Goal: Task Accomplishment & Management: Manage account settings

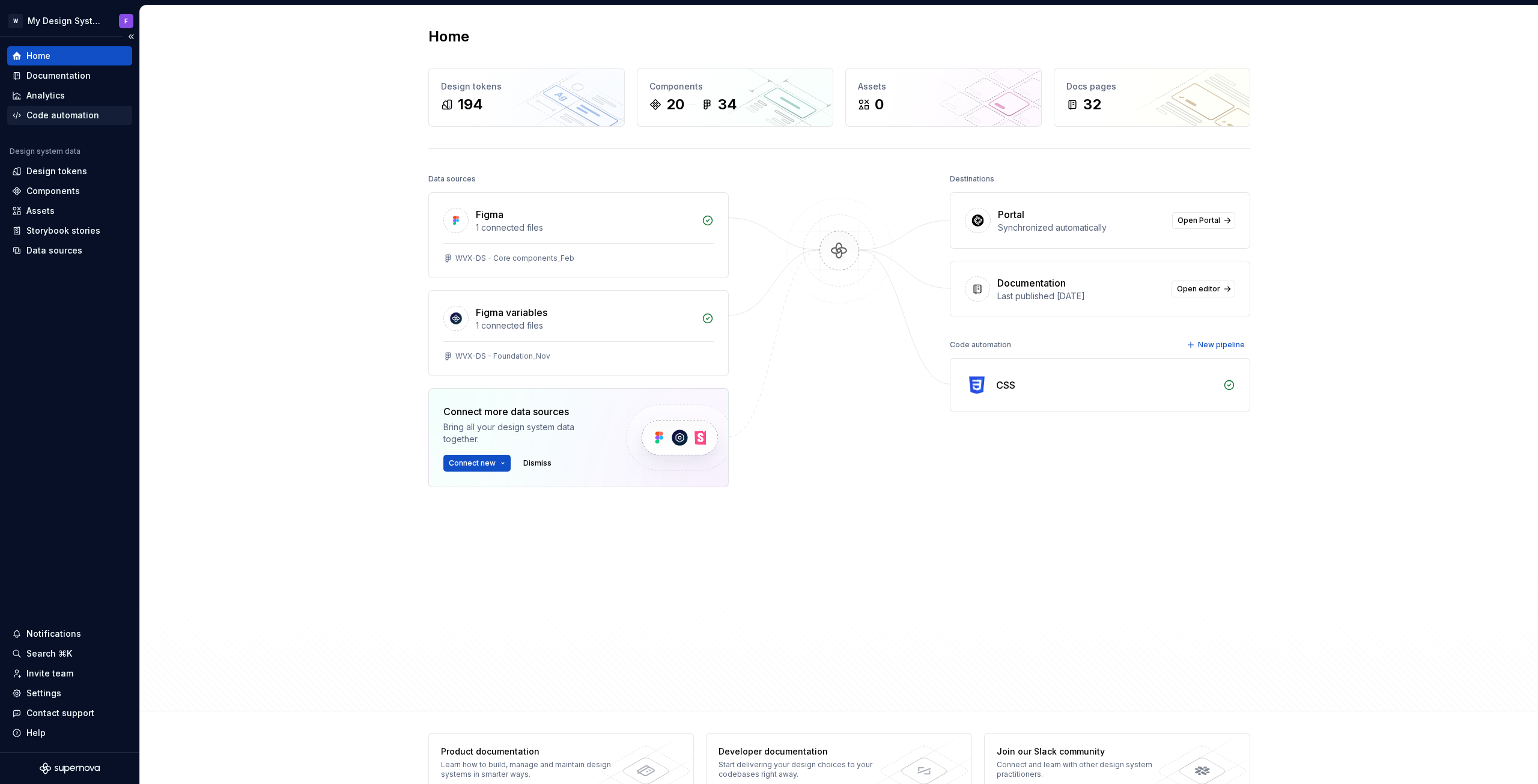
click at [62, 111] on div "Code automation" at bounding box center [62, 115] width 72 height 12
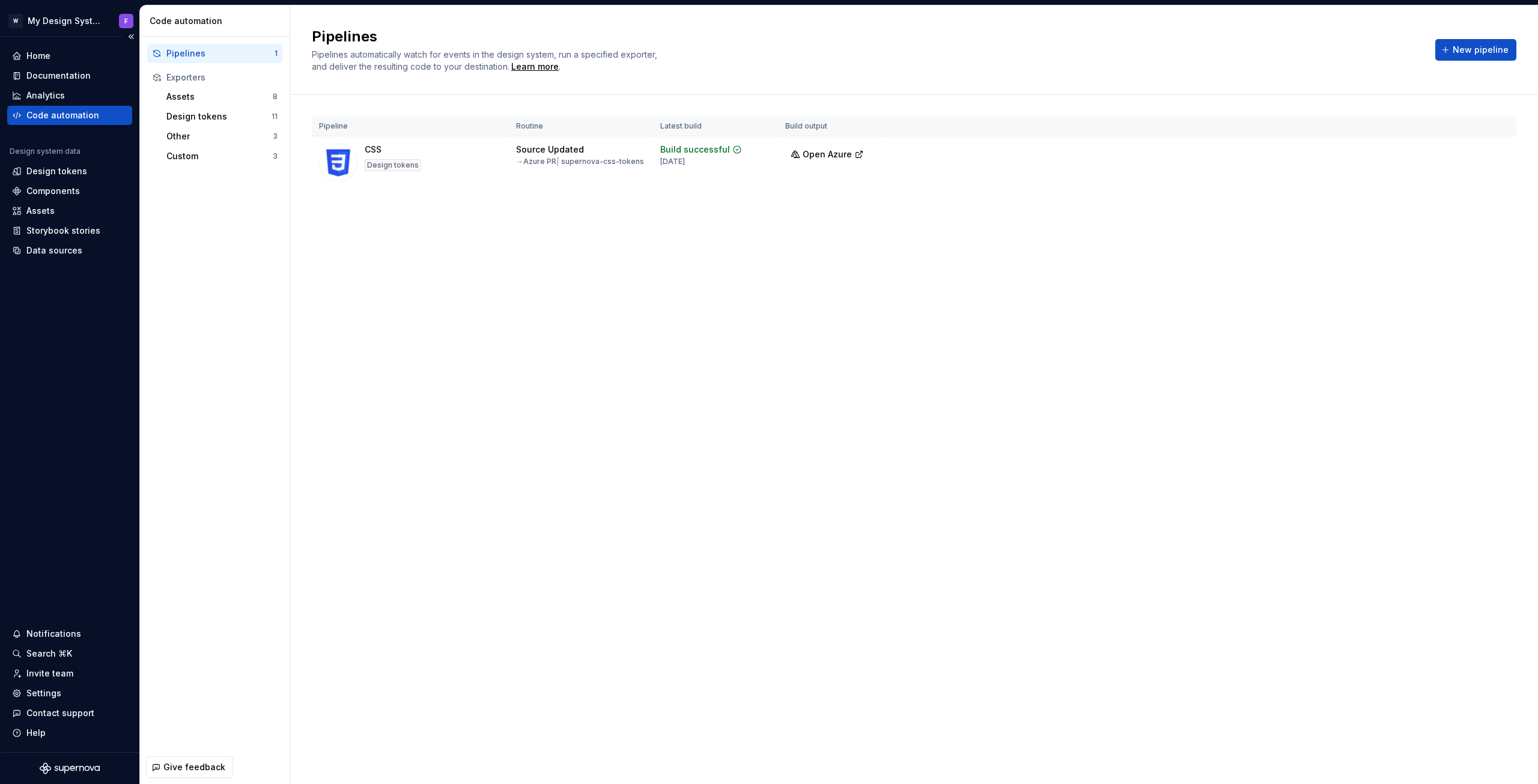
click at [71, 85] on div "Documentation" at bounding box center [70, 76] width 125 height 19
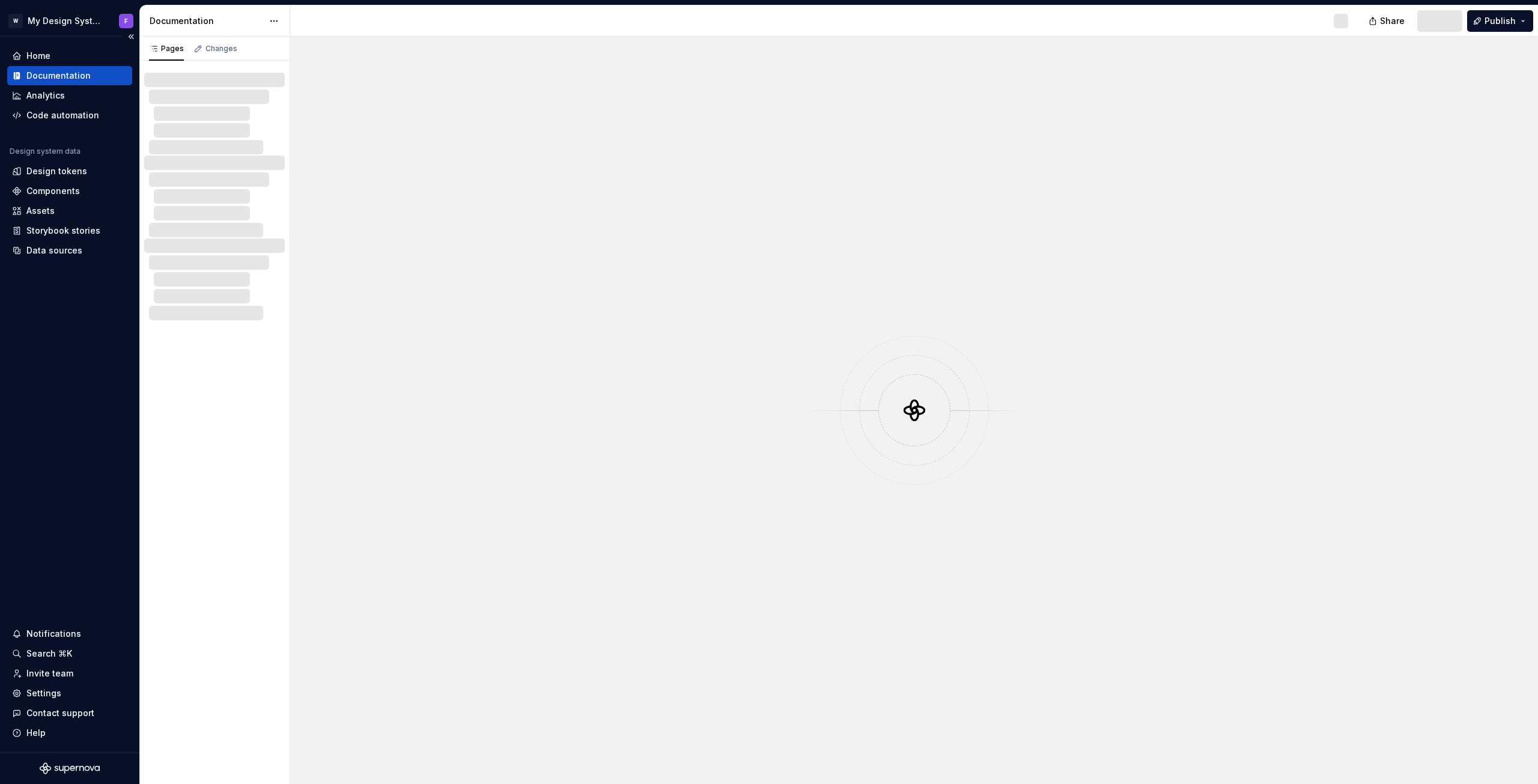
click at [77, 75] on div "Documentation" at bounding box center [58, 76] width 64 height 12
click at [1526, 22] on button "Publish" at bounding box center [1501, 21] width 66 height 22
click at [1445, 21] on span "Preview" at bounding box center [1428, 21] width 34 height 12
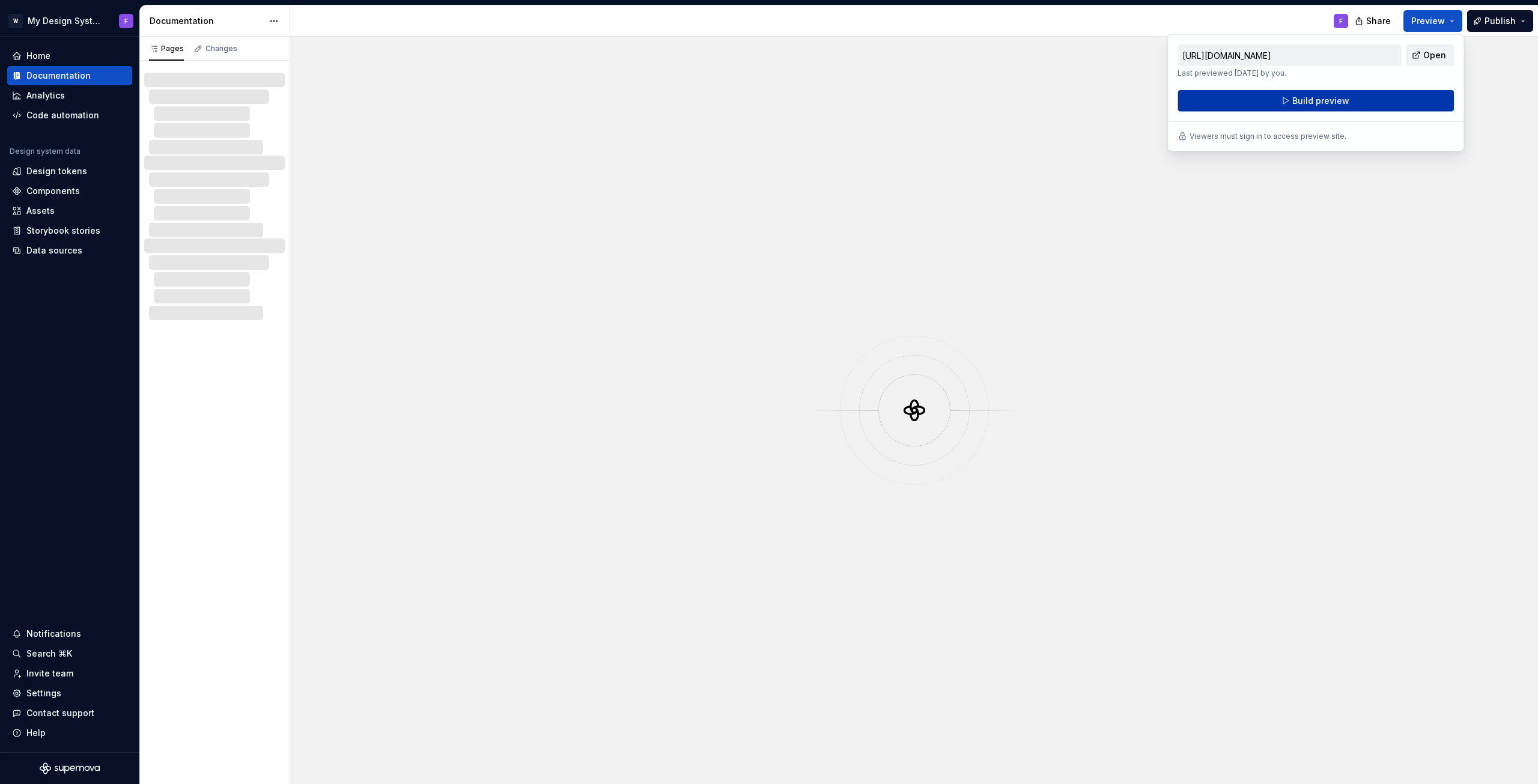
click at [1352, 95] on button "Build preview" at bounding box center [1316, 101] width 276 height 22
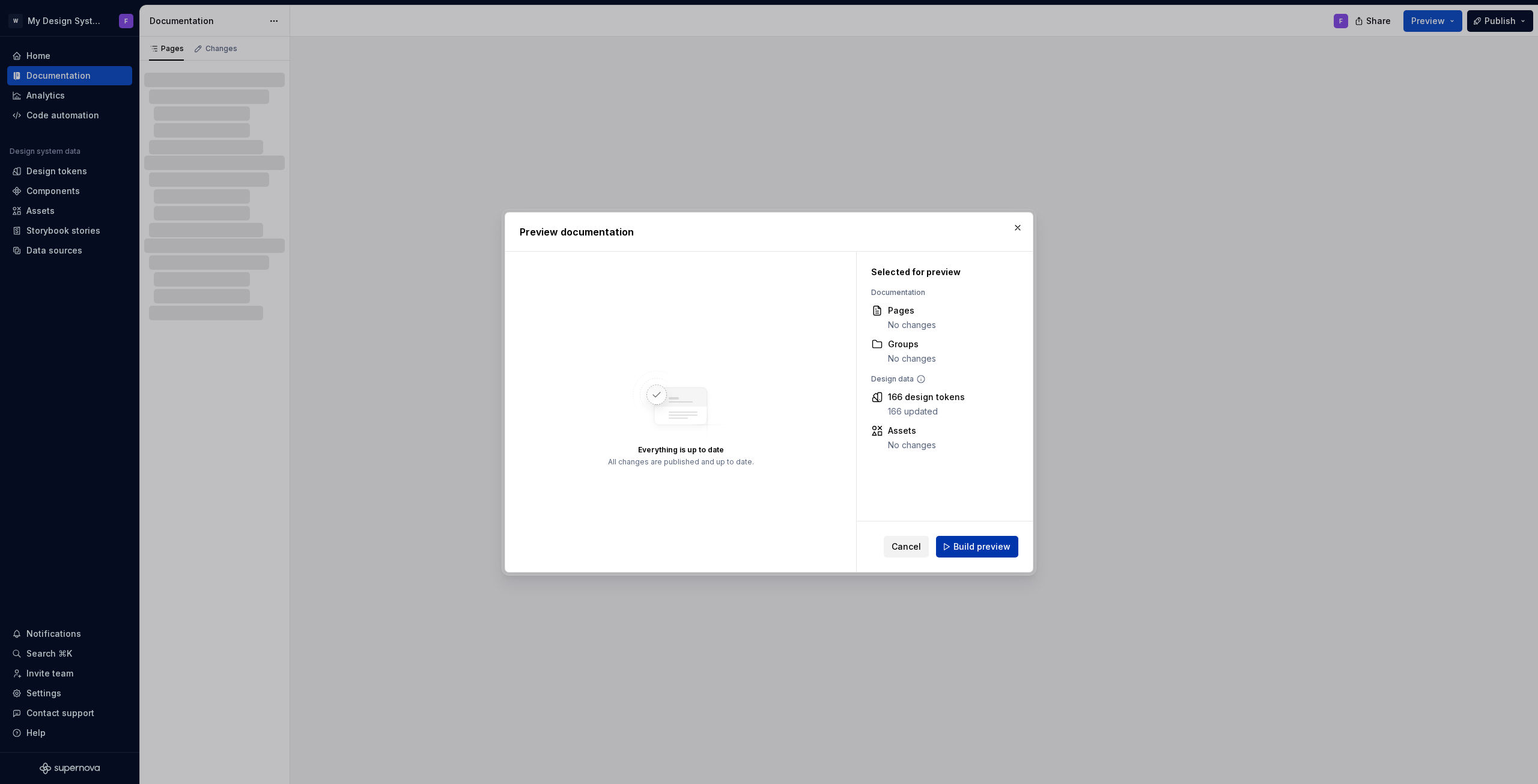
click at [967, 541] on span "Build preview" at bounding box center [982, 547] width 57 height 12
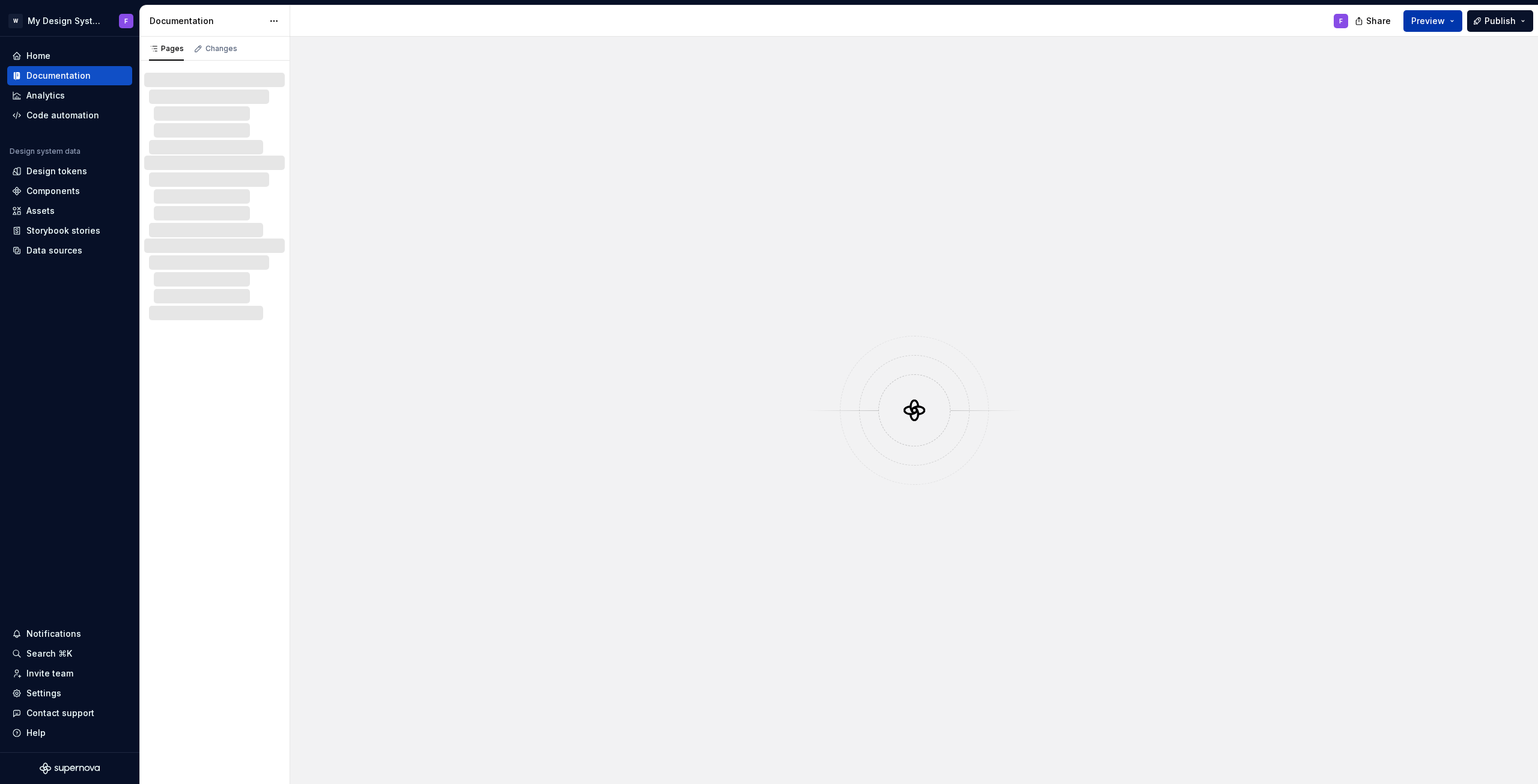
click at [1459, 22] on button "Preview" at bounding box center [1433, 21] width 59 height 22
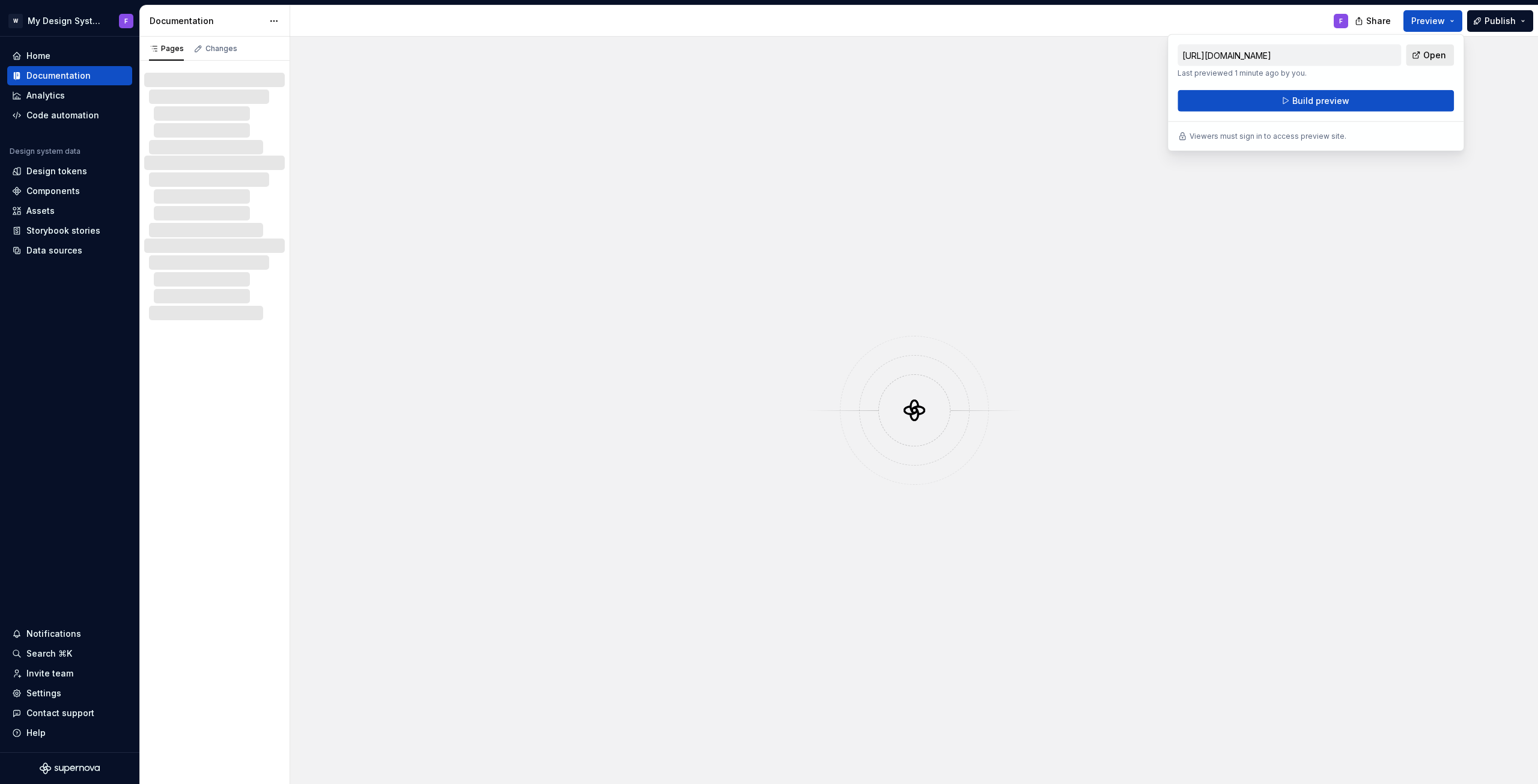
click at [1426, 56] on span "Open" at bounding box center [1435, 56] width 23 height 12
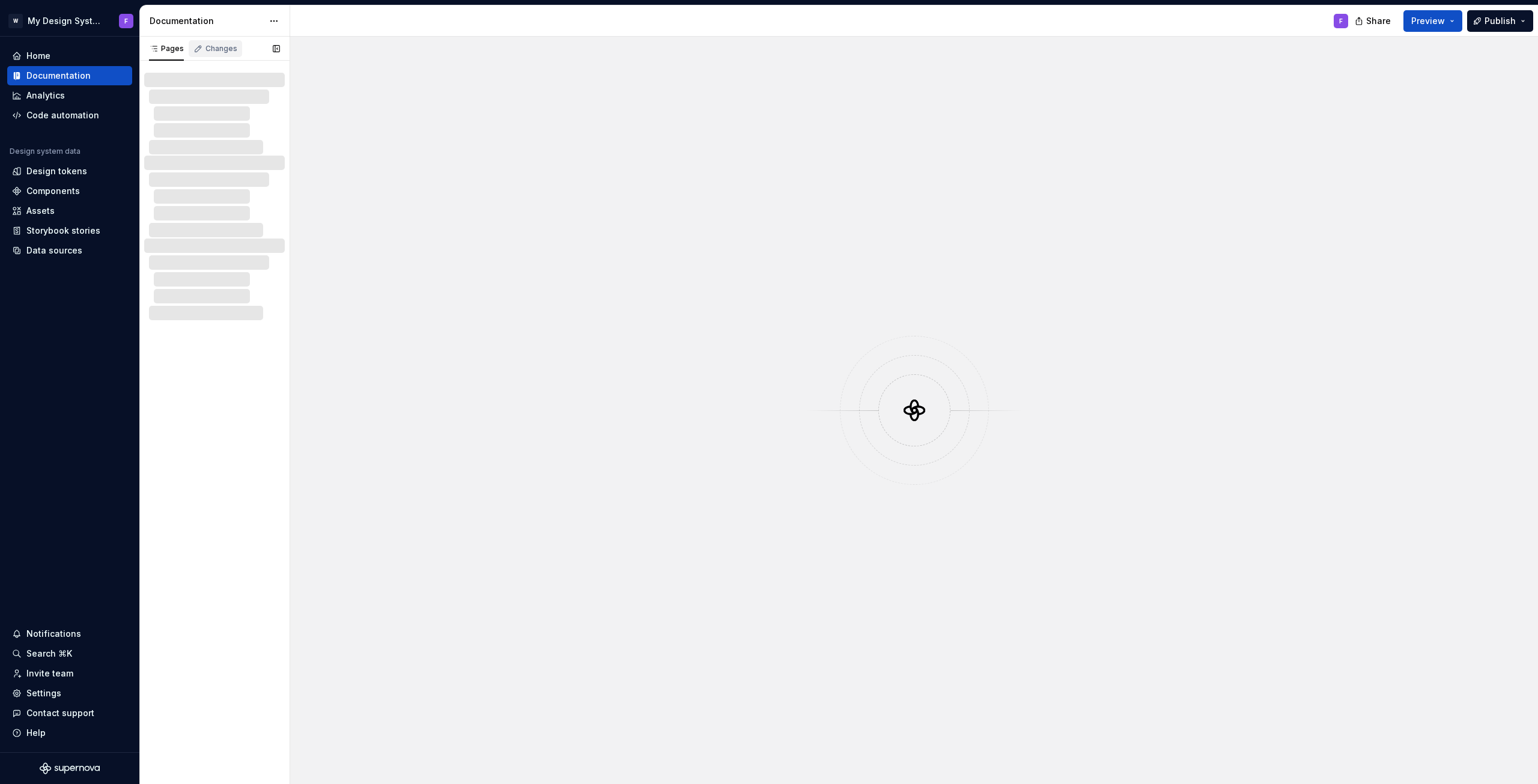
click at [221, 47] on div "Changes" at bounding box center [221, 49] width 32 height 9
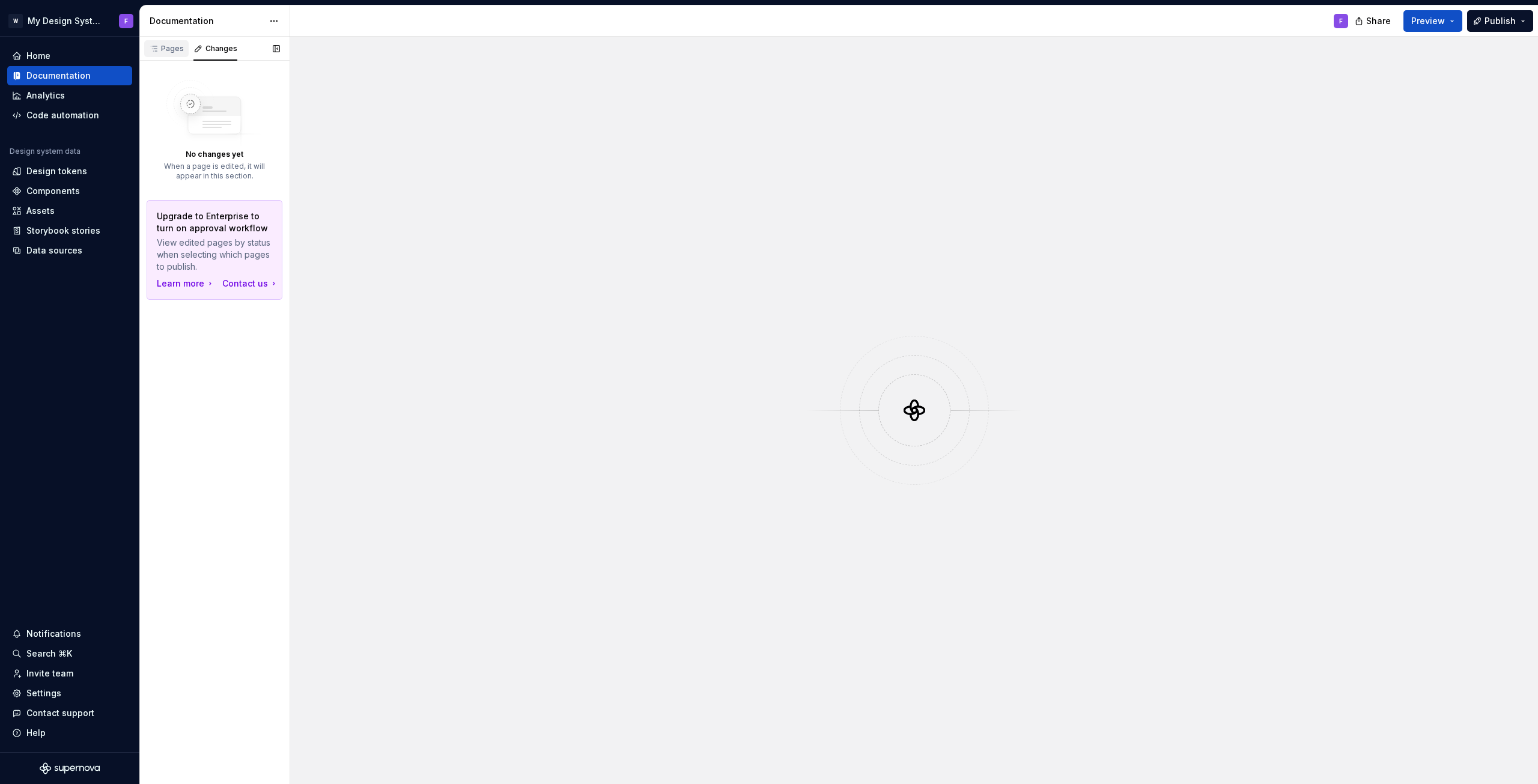
click at [157, 47] on icon "button" at bounding box center [154, 49] width 9 height 9
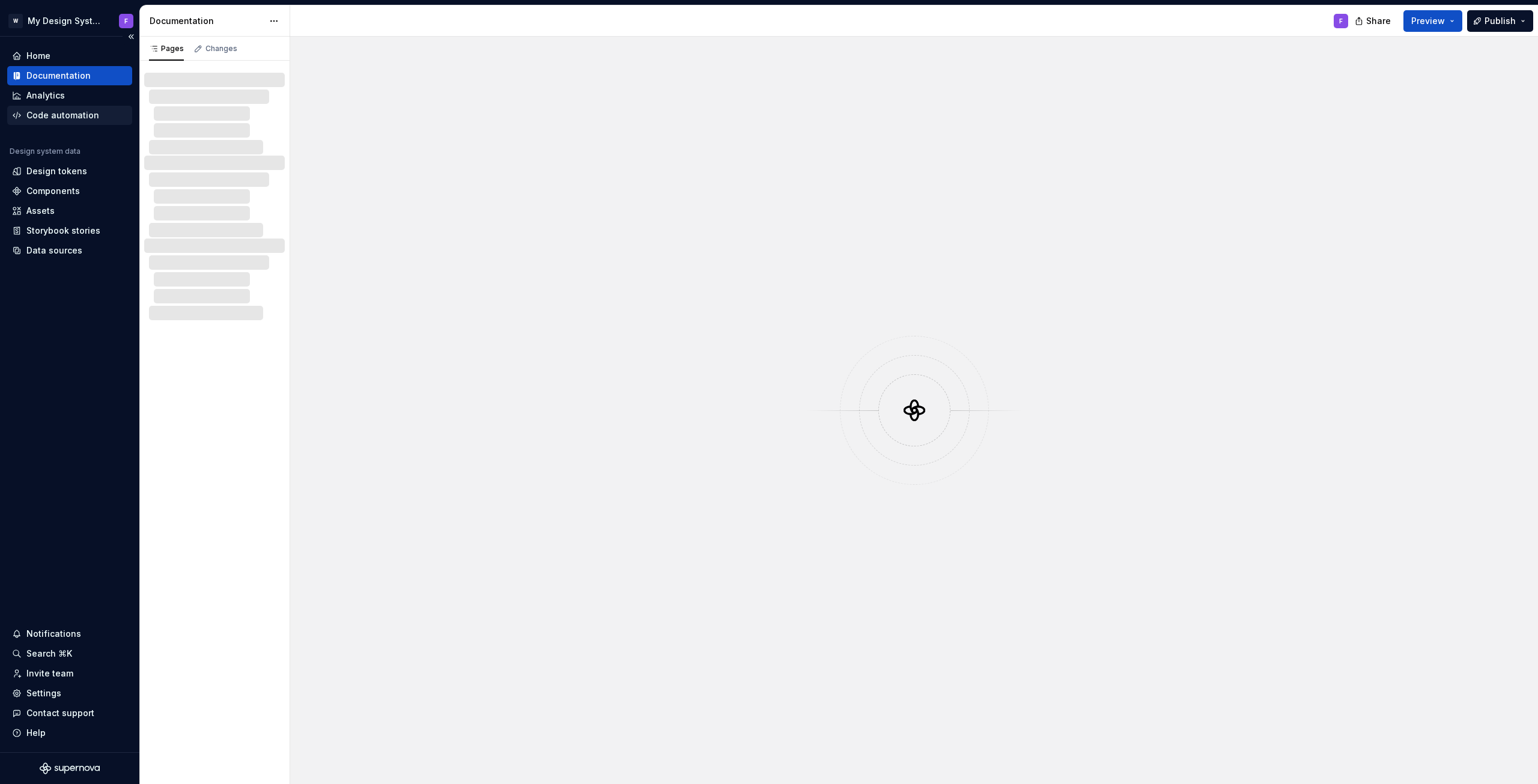
click at [64, 112] on div "Code automation" at bounding box center [62, 115] width 72 height 12
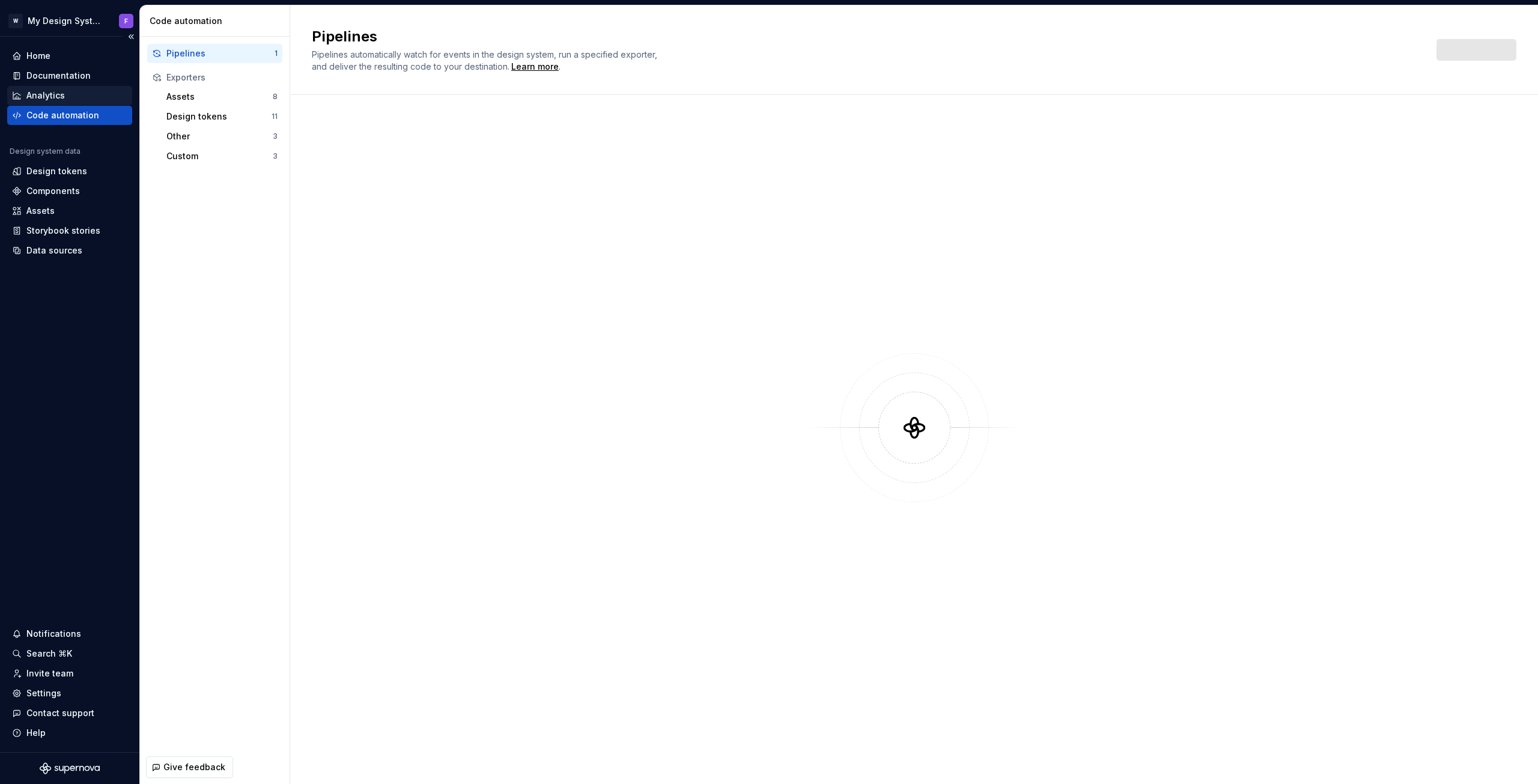
click at [51, 95] on div "Analytics" at bounding box center [45, 95] width 39 height 12
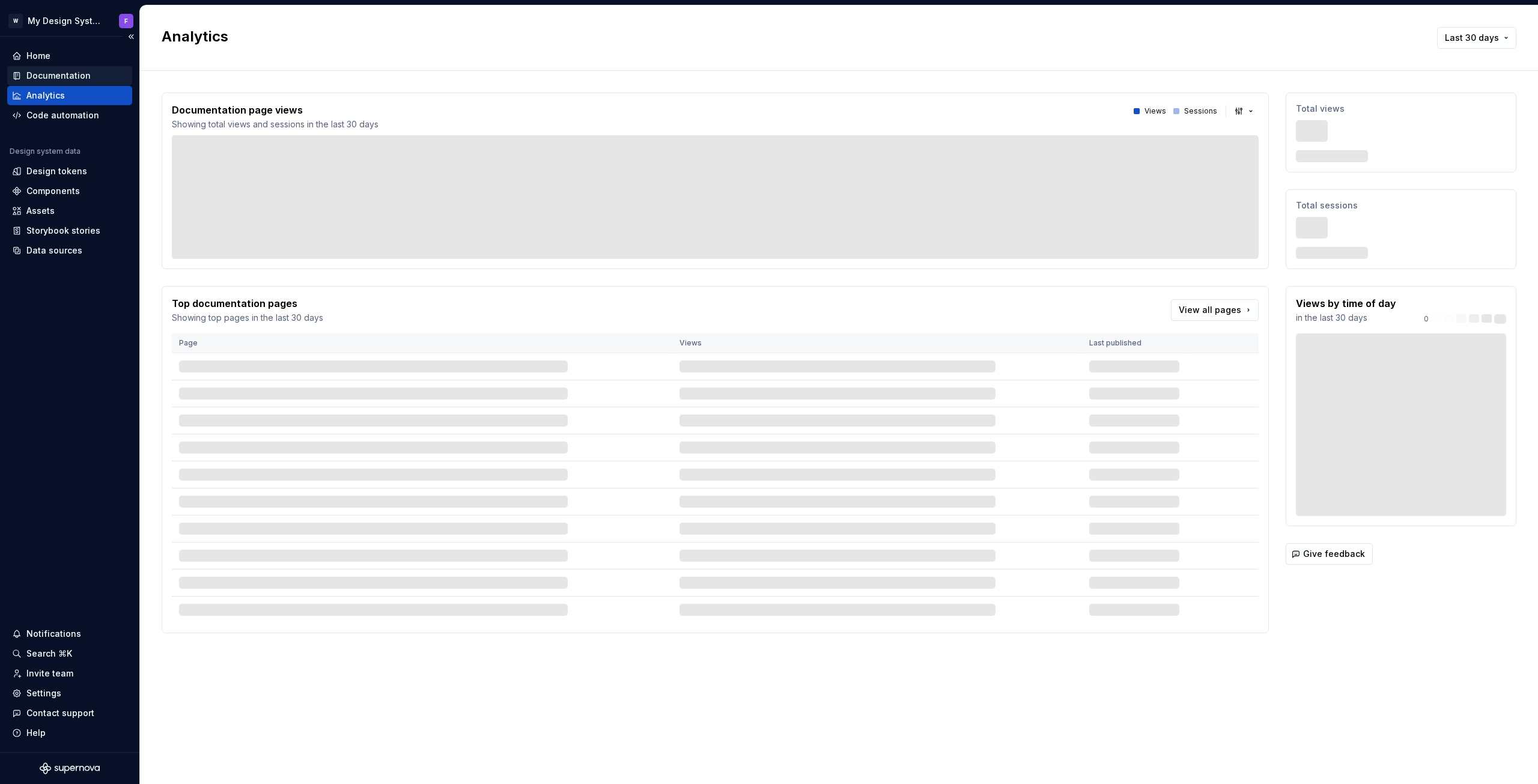
click at [51, 75] on div "Documentation" at bounding box center [58, 76] width 64 height 12
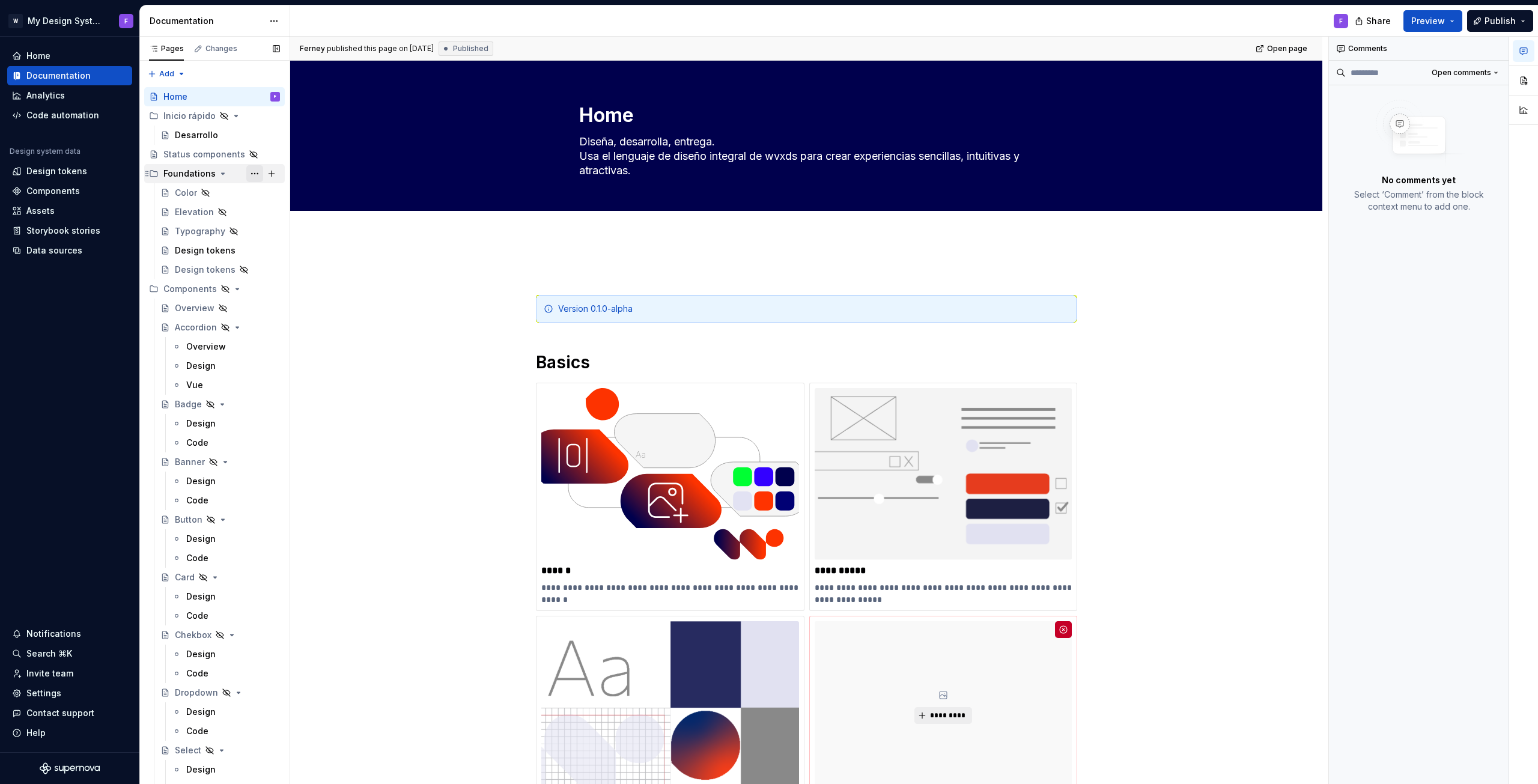
click at [248, 175] on button "Page tree" at bounding box center [255, 173] width 17 height 17
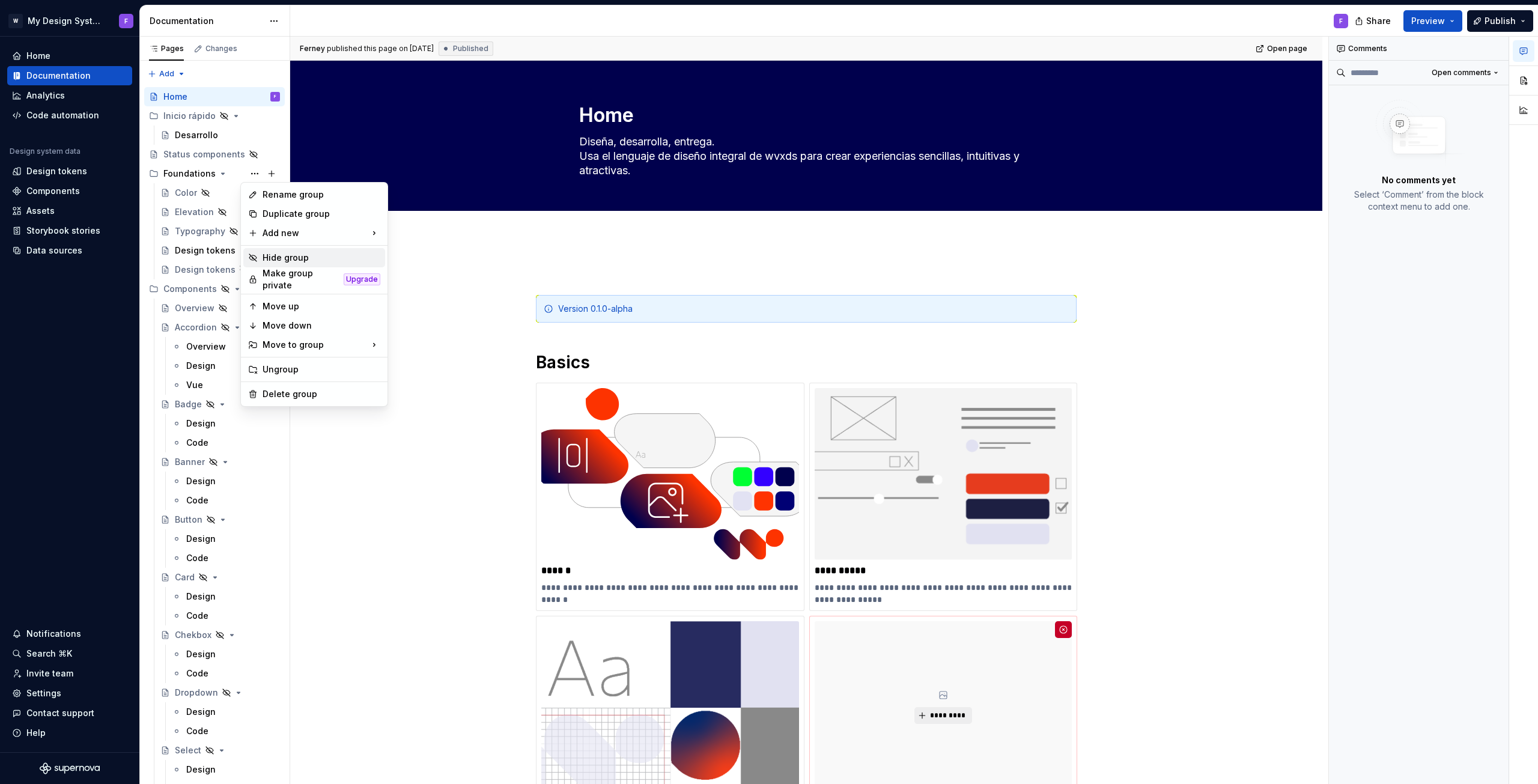
click at [300, 258] on div "Hide group" at bounding box center [322, 258] width 118 height 12
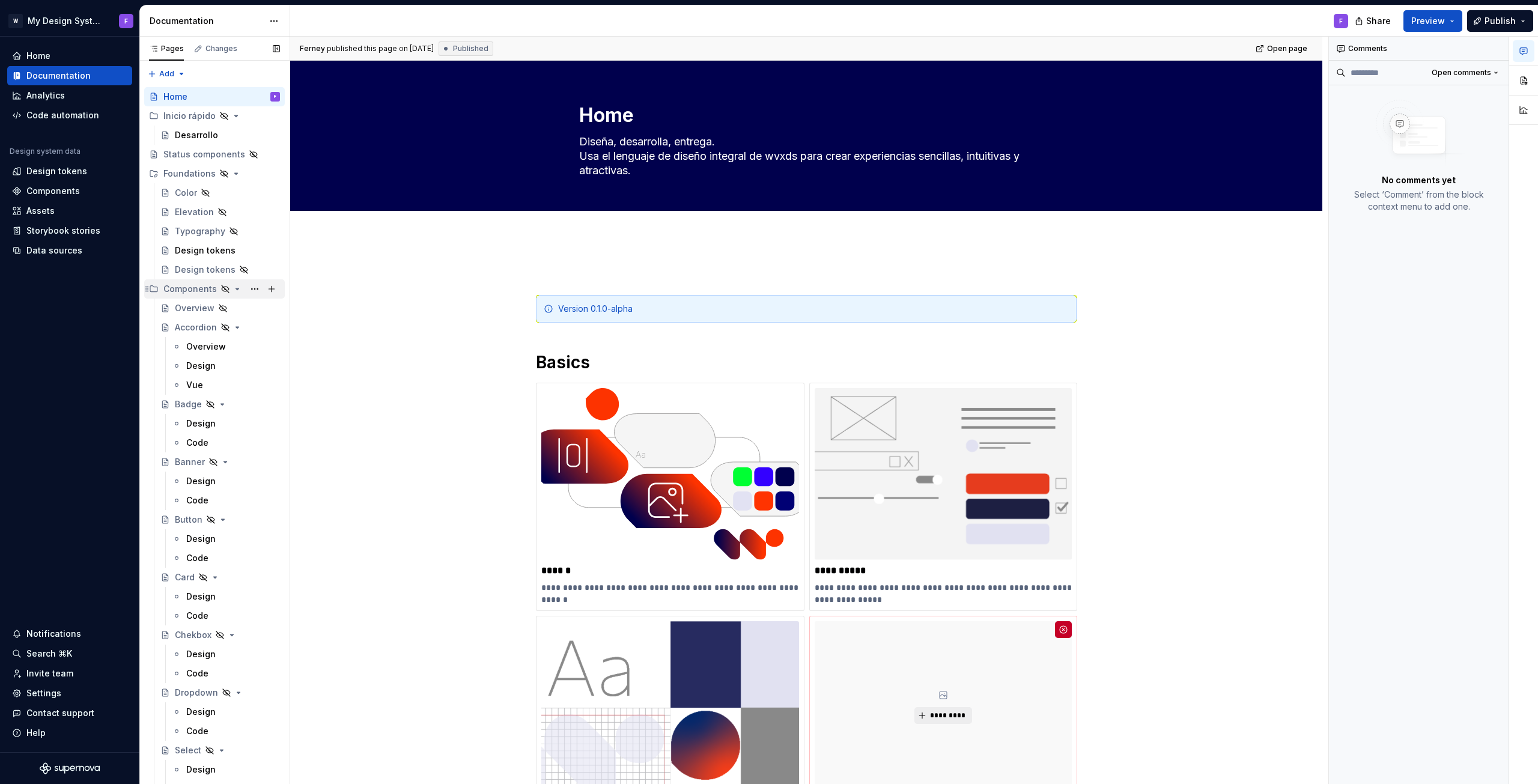
click at [233, 287] on icon "Page tree" at bounding box center [237, 289] width 9 height 9
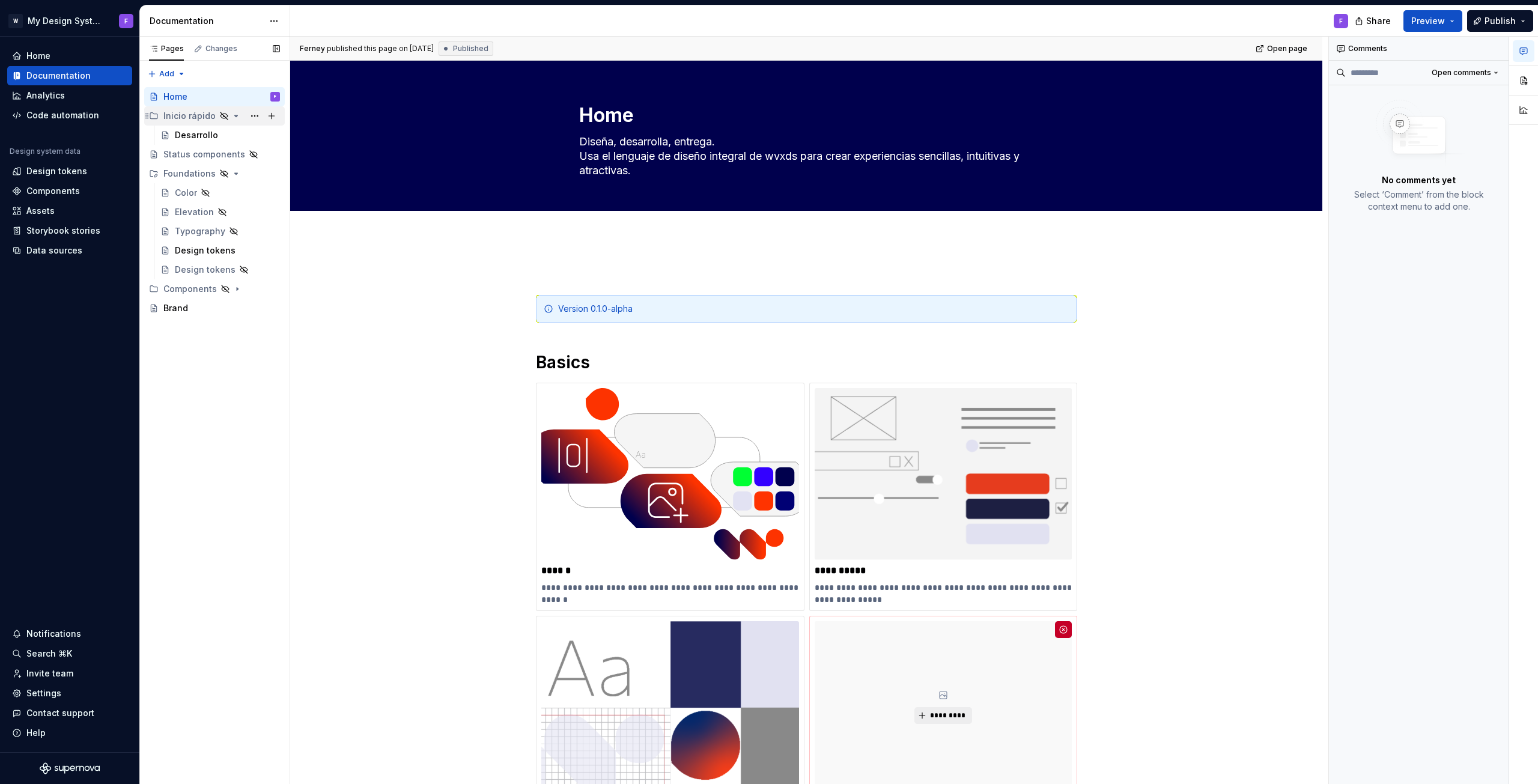
click at [232, 114] on icon "Page tree" at bounding box center [236, 116] width 9 height 9
click at [1449, 19] on button "Preview" at bounding box center [1433, 21] width 59 height 22
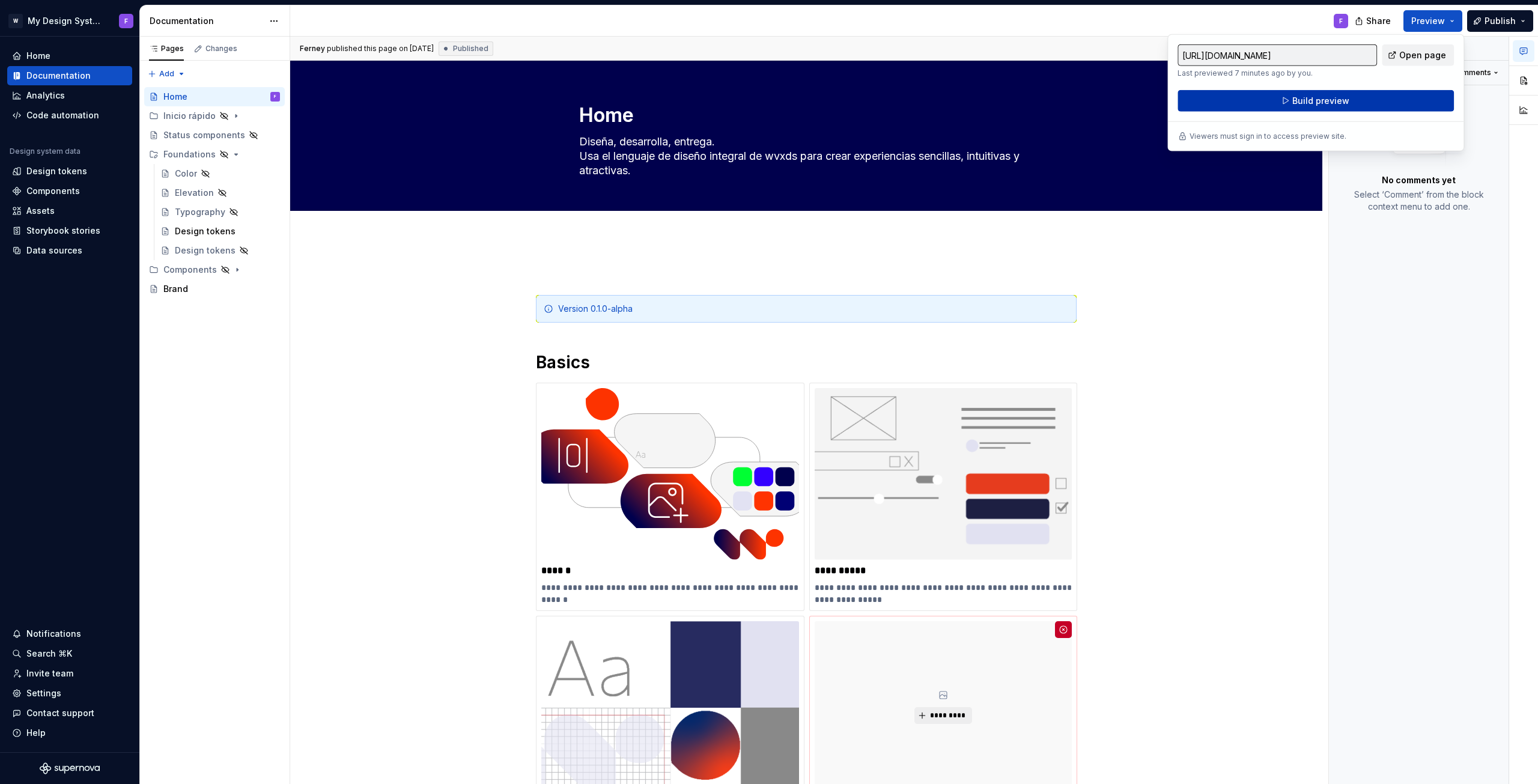
click at [1328, 99] on span "Build preview" at bounding box center [1321, 101] width 57 height 12
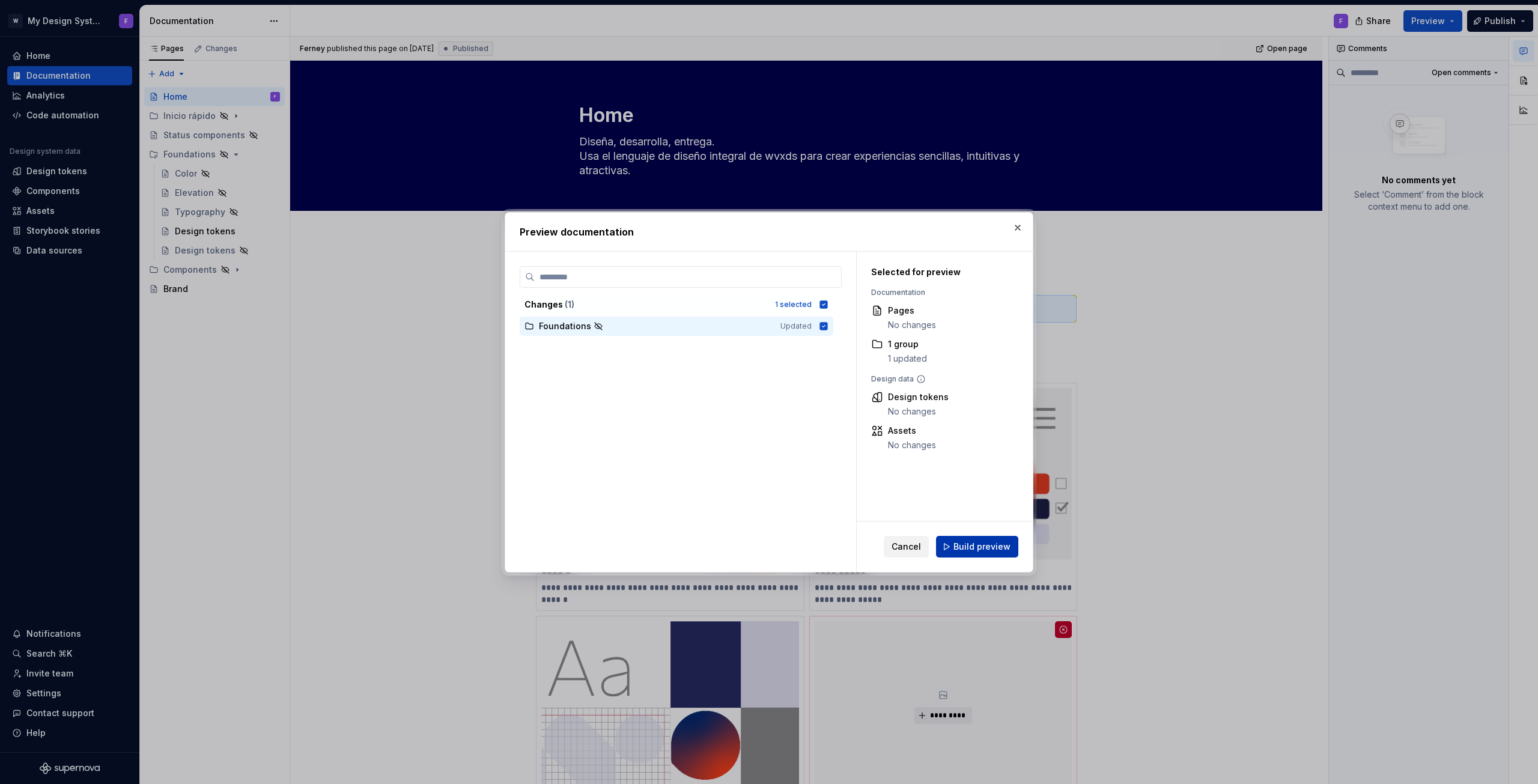
click at [968, 546] on span "Build preview" at bounding box center [982, 547] width 57 height 12
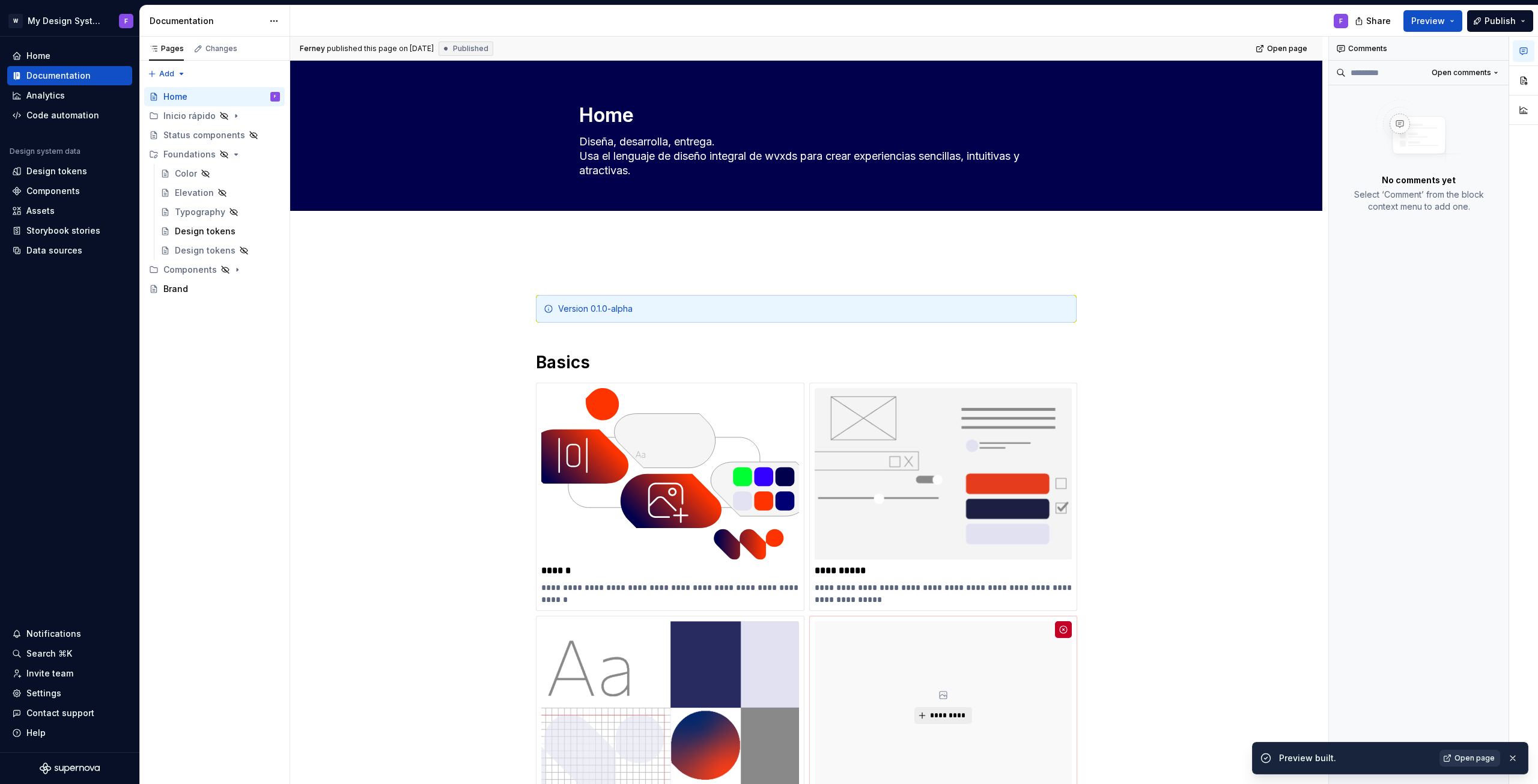
click at [1458, 760] on span "Open page" at bounding box center [1474, 758] width 40 height 9
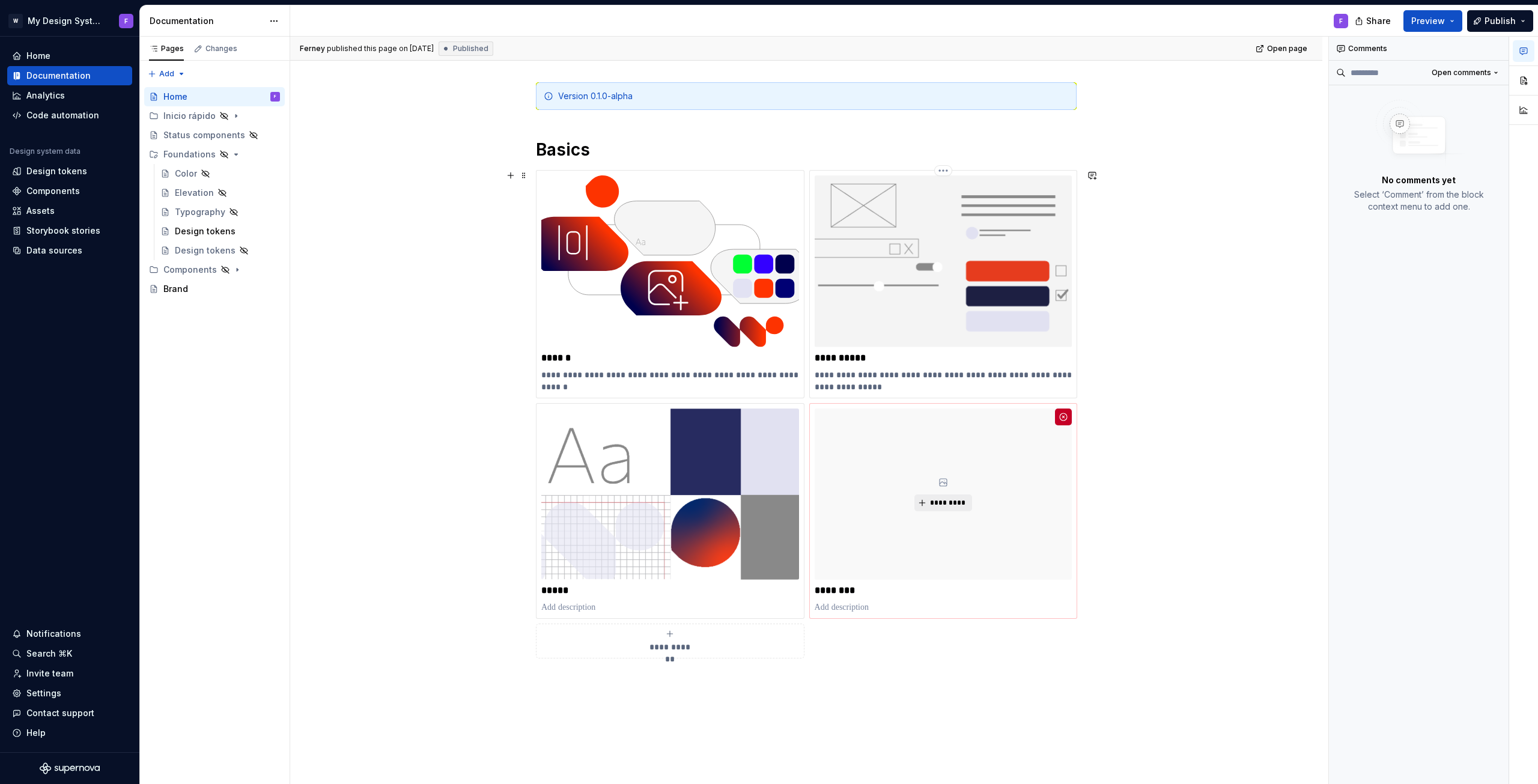
scroll to position [364, 0]
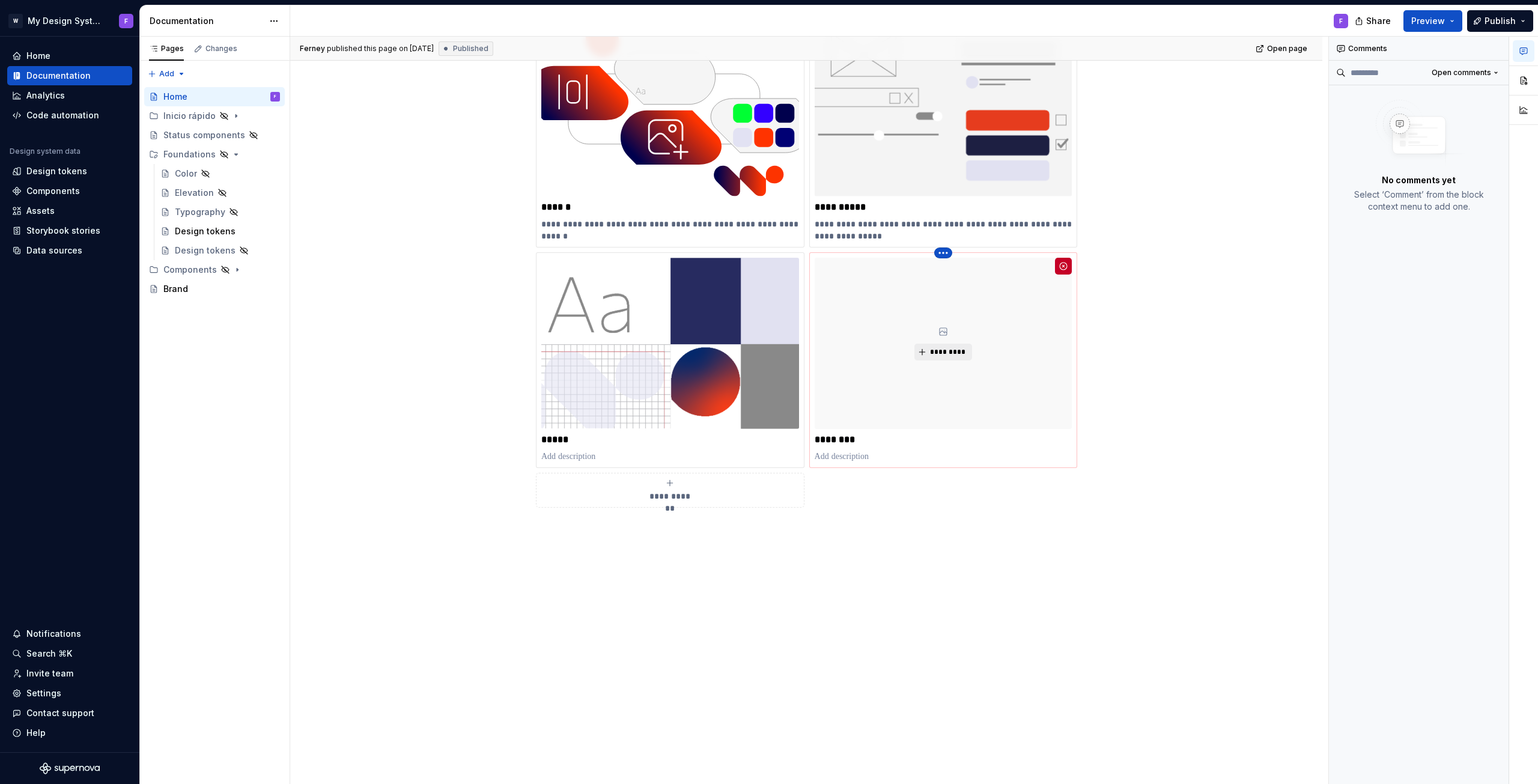
click at [947, 251] on html "W My Design System F Home Documentation Analytics Code automation Design system…" at bounding box center [769, 392] width 1538 height 784
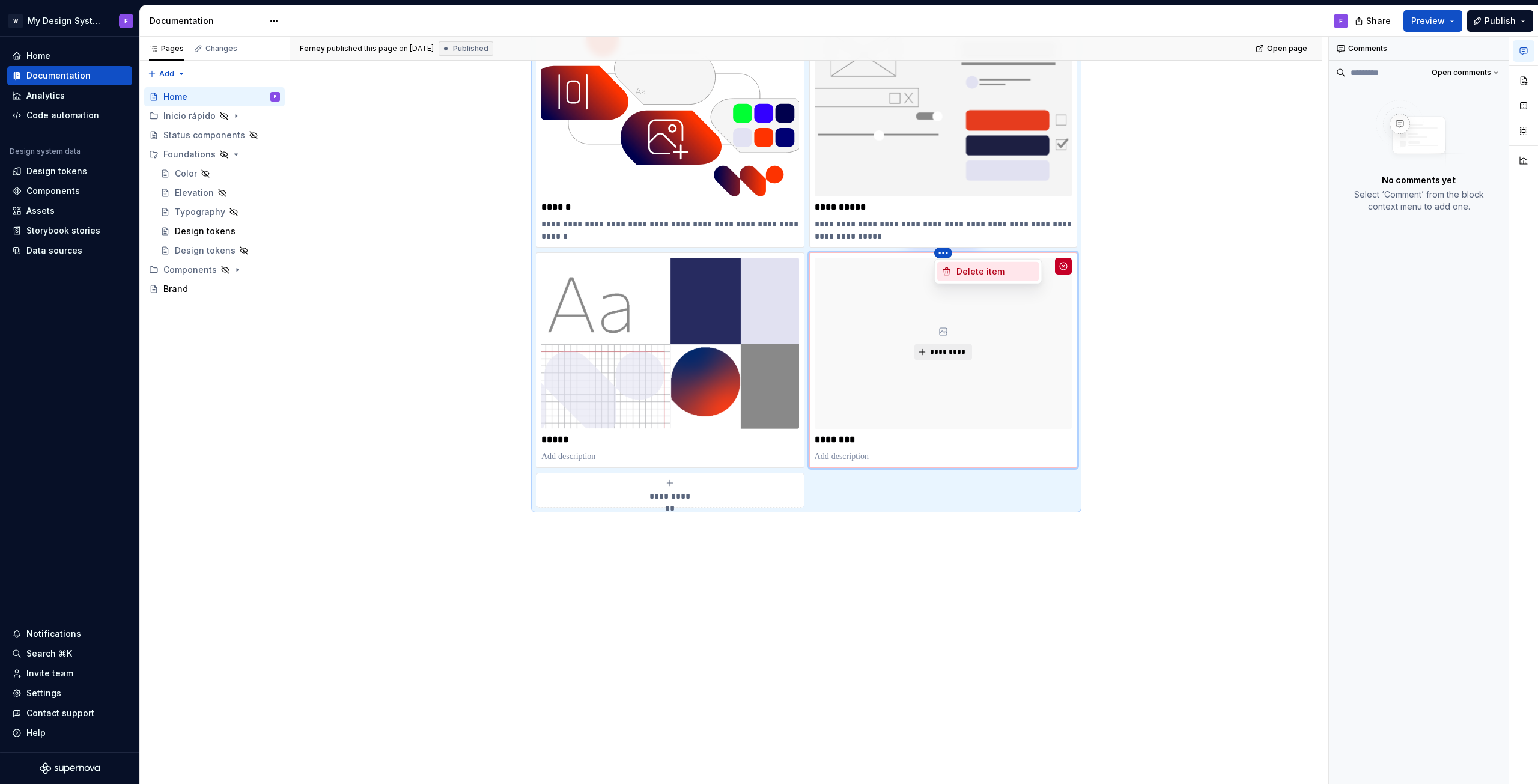
click at [961, 271] on div "Delete item" at bounding box center [996, 271] width 78 height 12
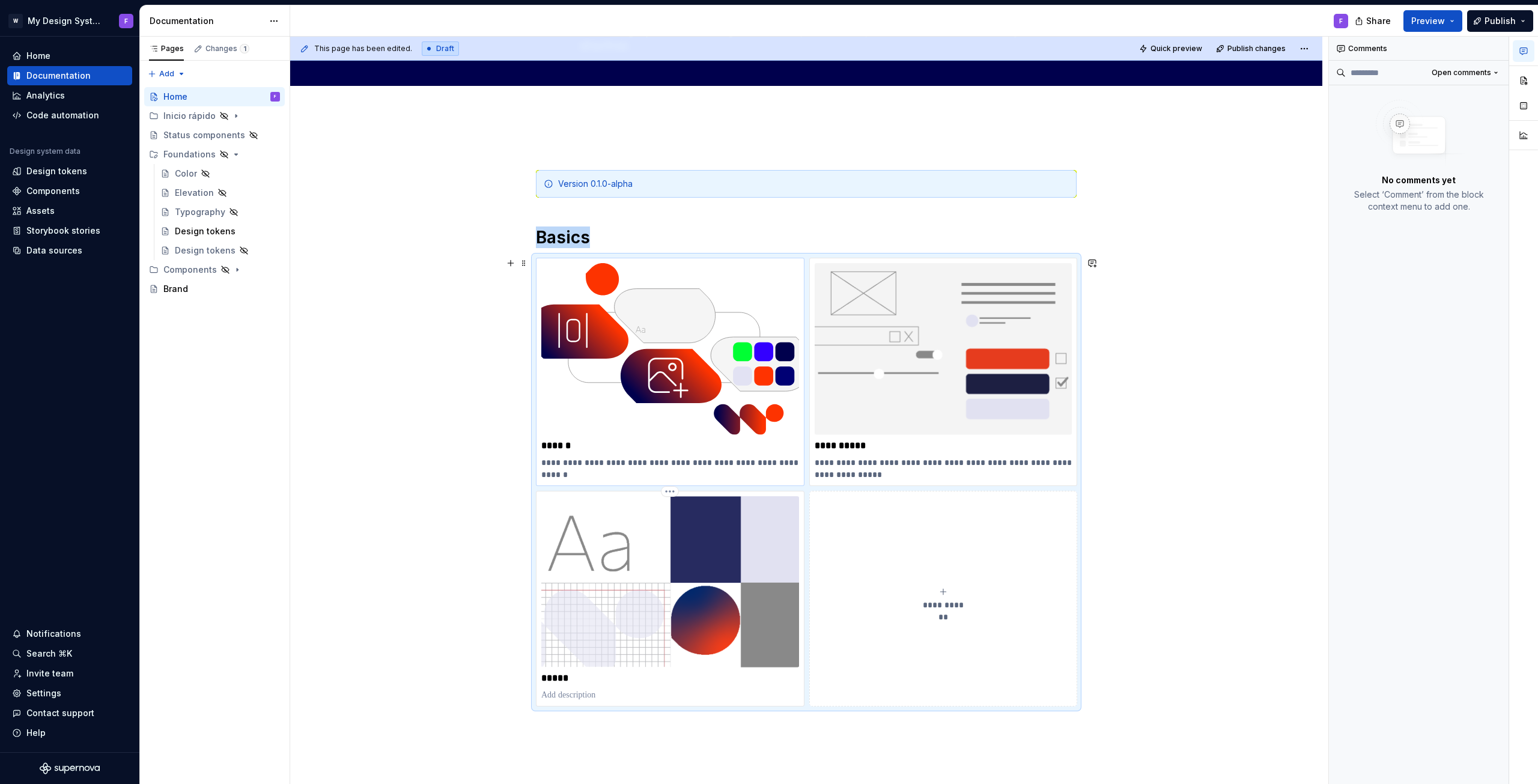
scroll to position [124, 0]
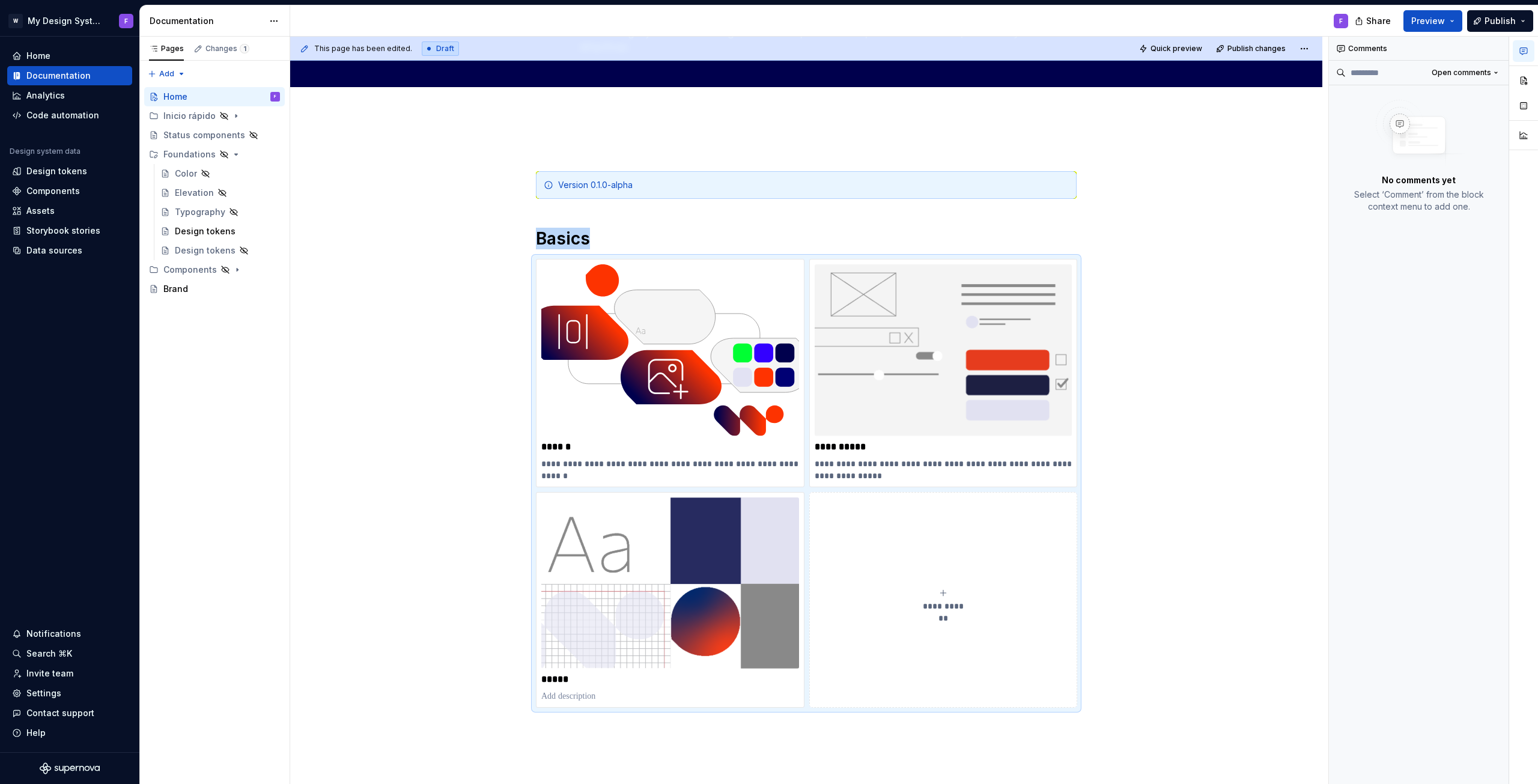
type textarea "*"
click at [274, 21] on html "W My Design System F Home Documentation Analytics Code automation Design system…" at bounding box center [769, 392] width 1538 height 784
click at [328, 124] on div "Documentation settings" at bounding box center [342, 125] width 114 height 12
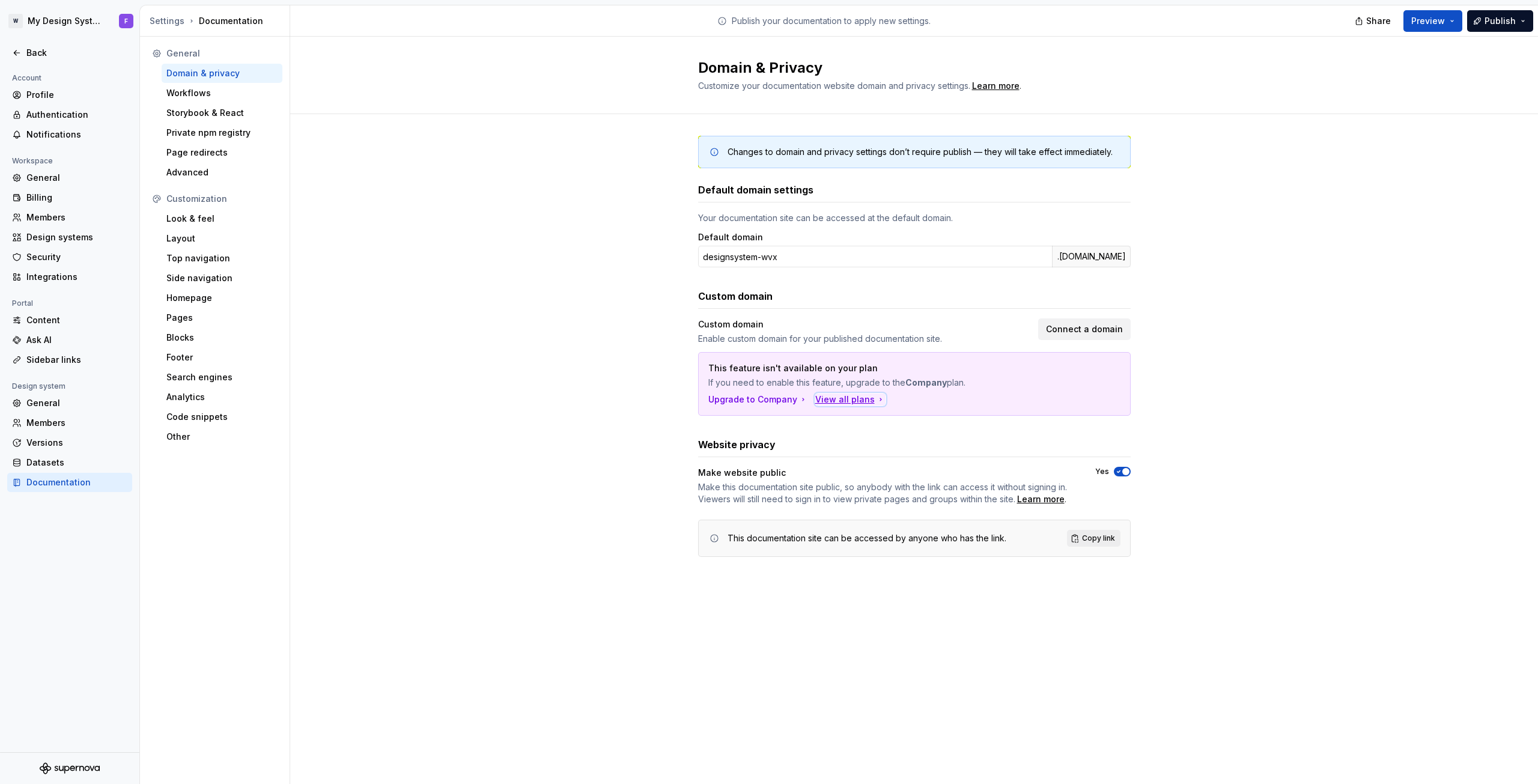
click at [849, 397] on div "View all plans" at bounding box center [851, 399] width 70 height 12
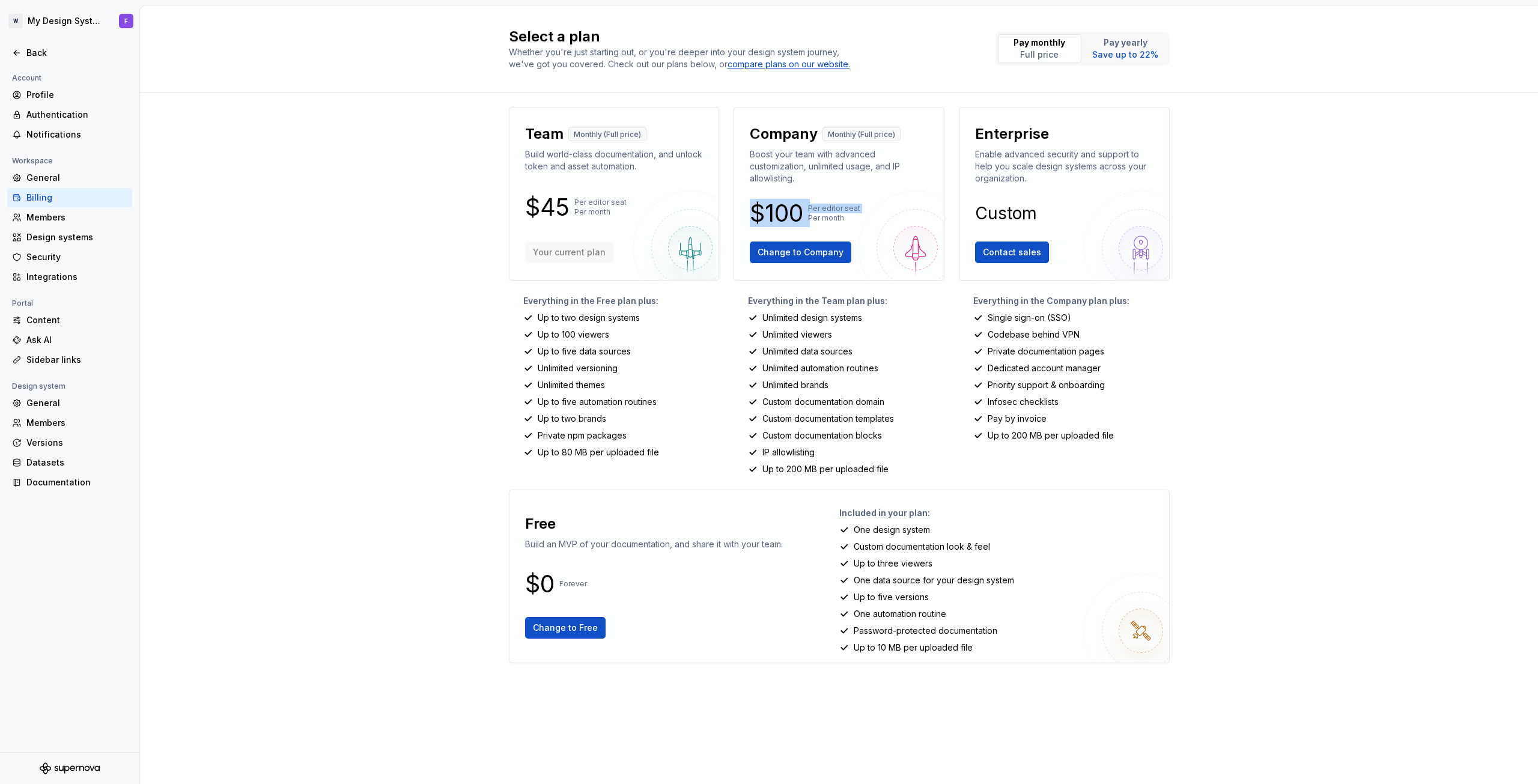
drag, startPoint x: 807, startPoint y: 215, endPoint x: 751, endPoint y: 215, distance: 56.0
click at [751, 215] on div "$100 Per editor seat Per month" at bounding box center [839, 213] width 179 height 19
click at [816, 216] on p "Per editor seat Per month" at bounding box center [834, 213] width 52 height 19
click at [35, 179] on div "General" at bounding box center [77, 178] width 101 height 12
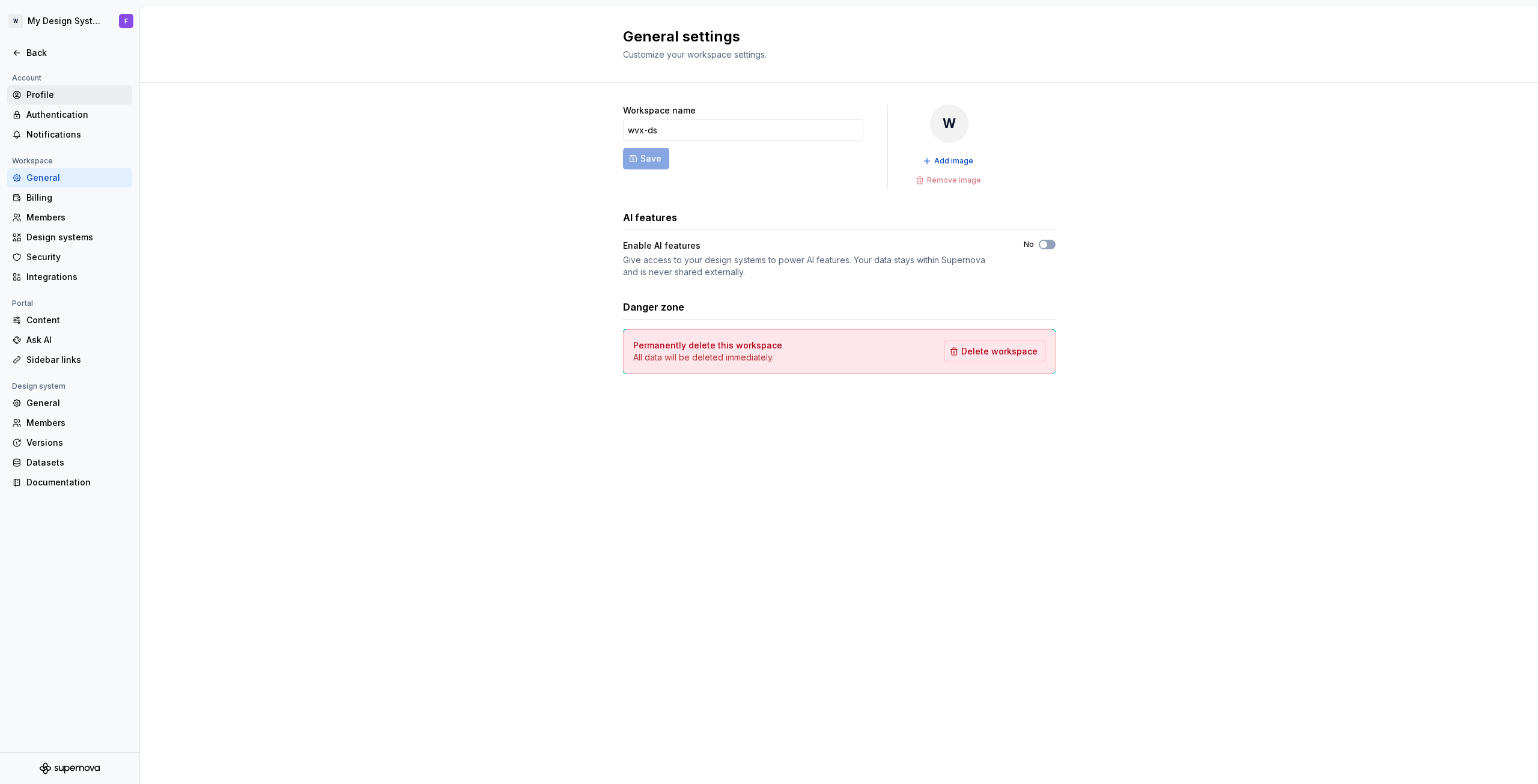
click at [37, 91] on div "Profile" at bounding box center [77, 95] width 101 height 12
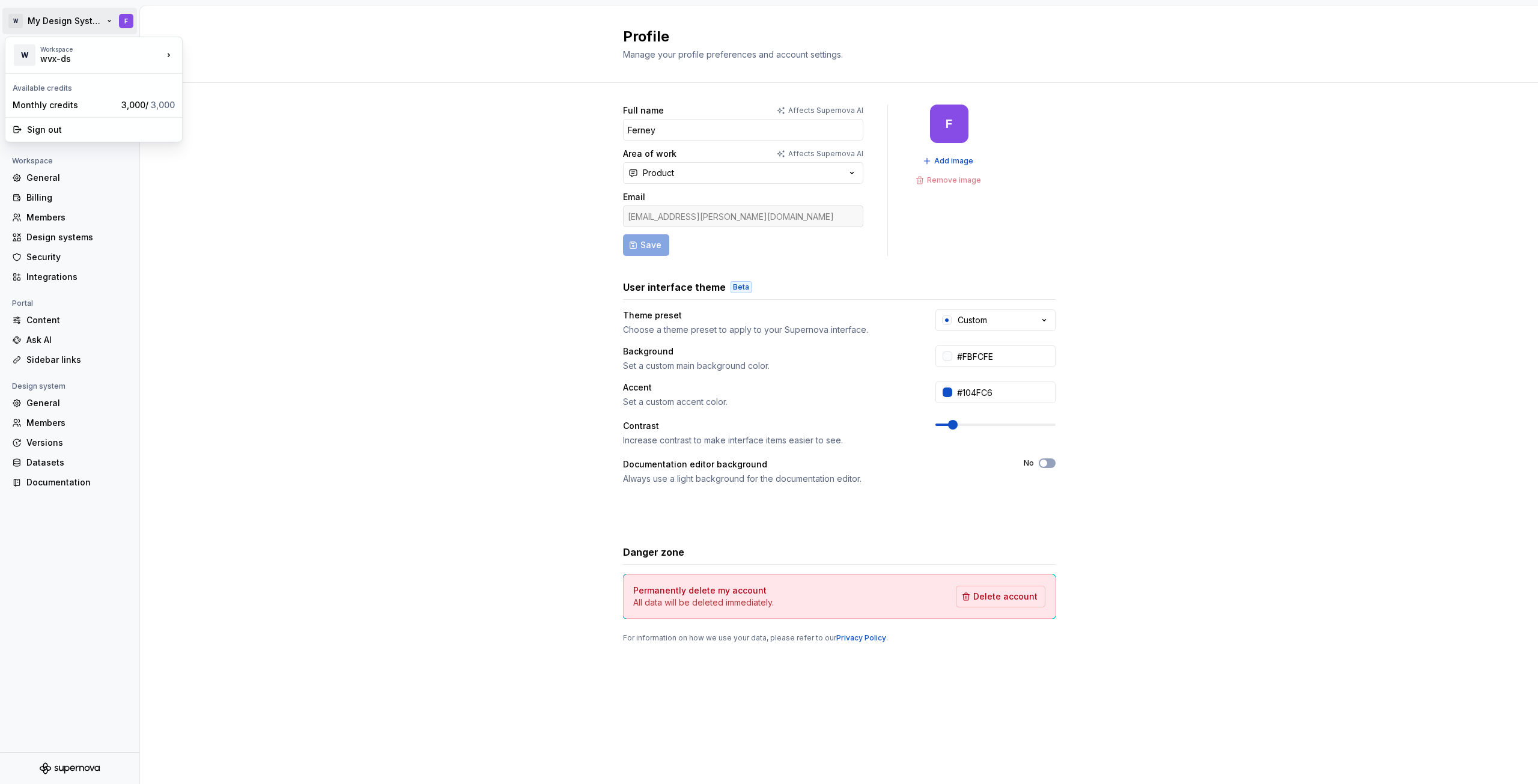
click at [41, 24] on html "W My Design System F Back Account Profile Authentication Notifications Workspac…" at bounding box center [769, 392] width 1538 height 784
click at [132, 232] on html "W My Design System F Back Account Profile Authentication Notifications Workspac…" at bounding box center [769, 392] width 1538 height 784
click at [51, 175] on div "General" at bounding box center [77, 178] width 101 height 12
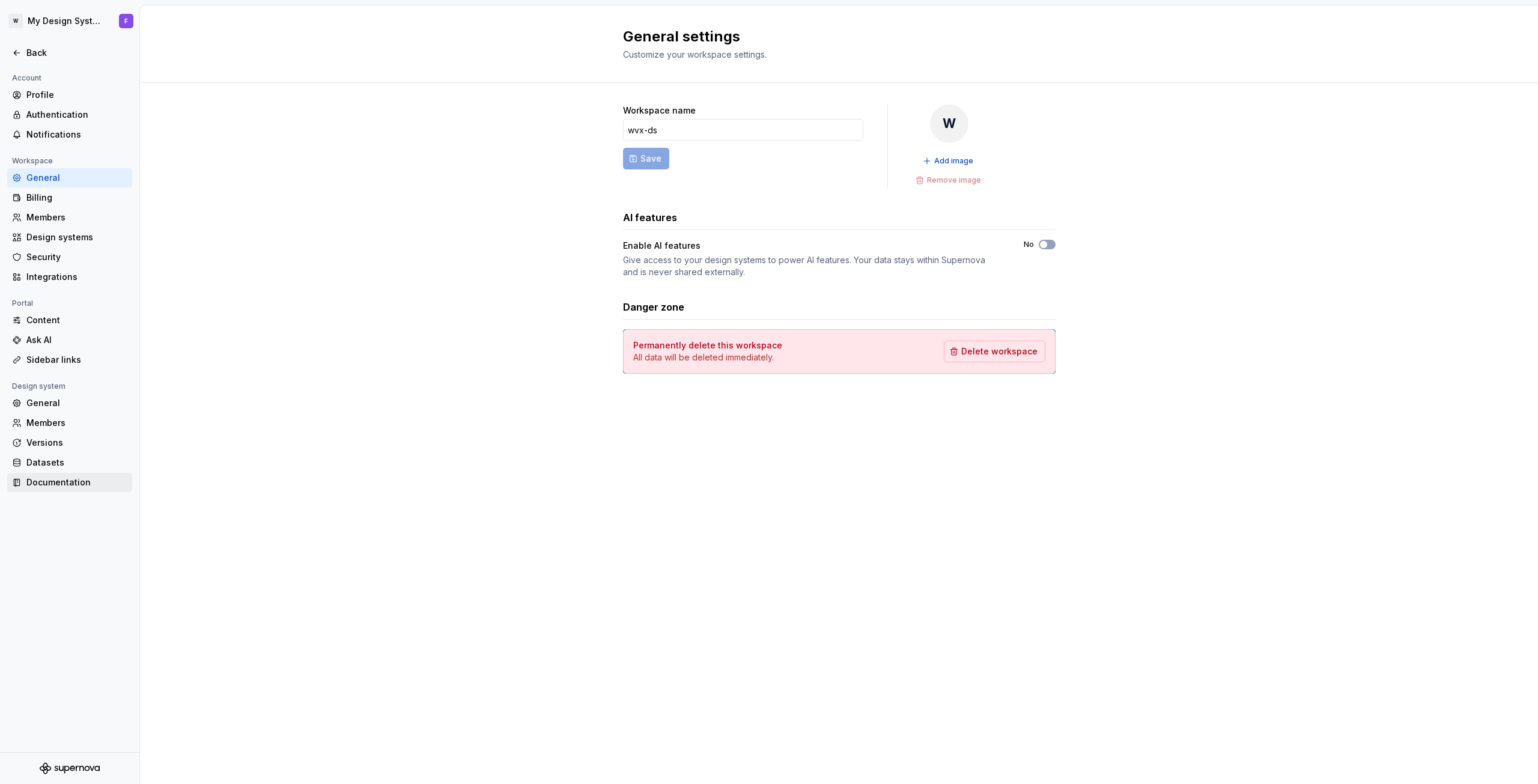
click at [39, 480] on div "Documentation" at bounding box center [77, 483] width 101 height 12
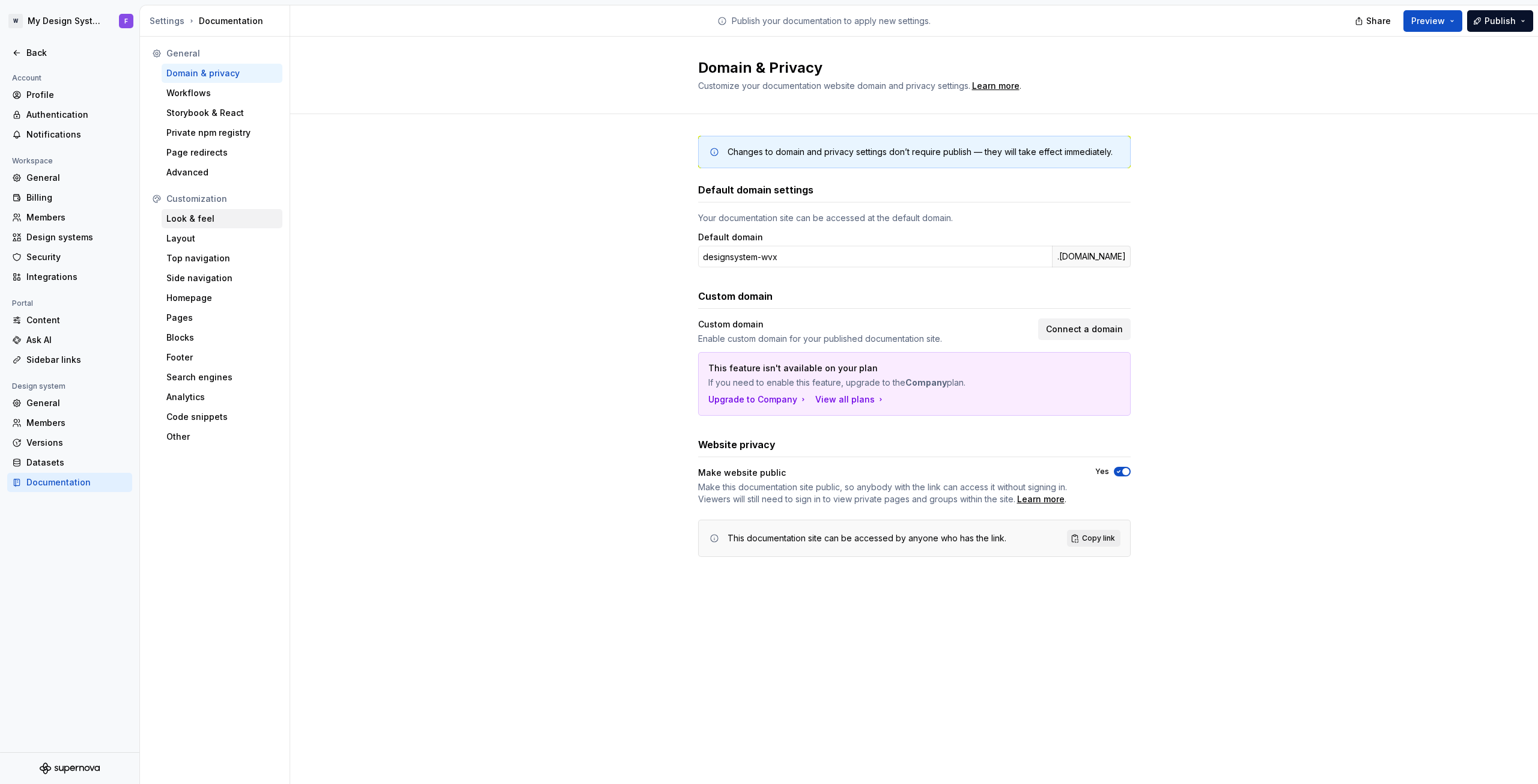
click at [192, 217] on div "Look & feel" at bounding box center [222, 219] width 111 height 12
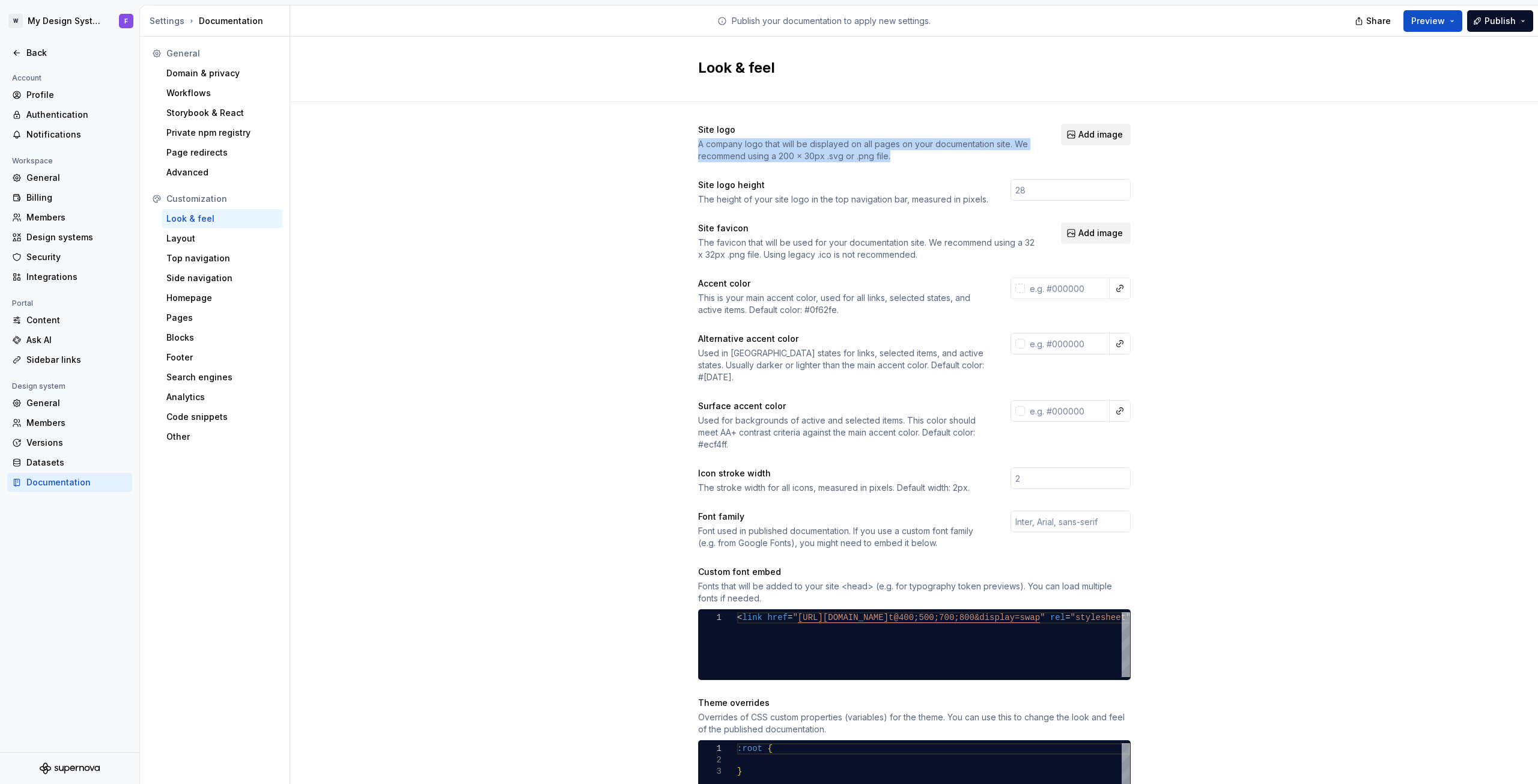
drag, startPoint x: 887, startPoint y: 157, endPoint x: 678, endPoint y: 147, distance: 209.2
click at [678, 147] on div "Site logo A company logo that will be displayed on all pages on your documentat…" at bounding box center [914, 545] width 1248 height 886
click at [794, 159] on div "A company logo that will be displayed on all pages on your documentation site. …" at bounding box center [869, 150] width 341 height 24
click at [1094, 142] on button "Add image" at bounding box center [1096, 135] width 70 height 22
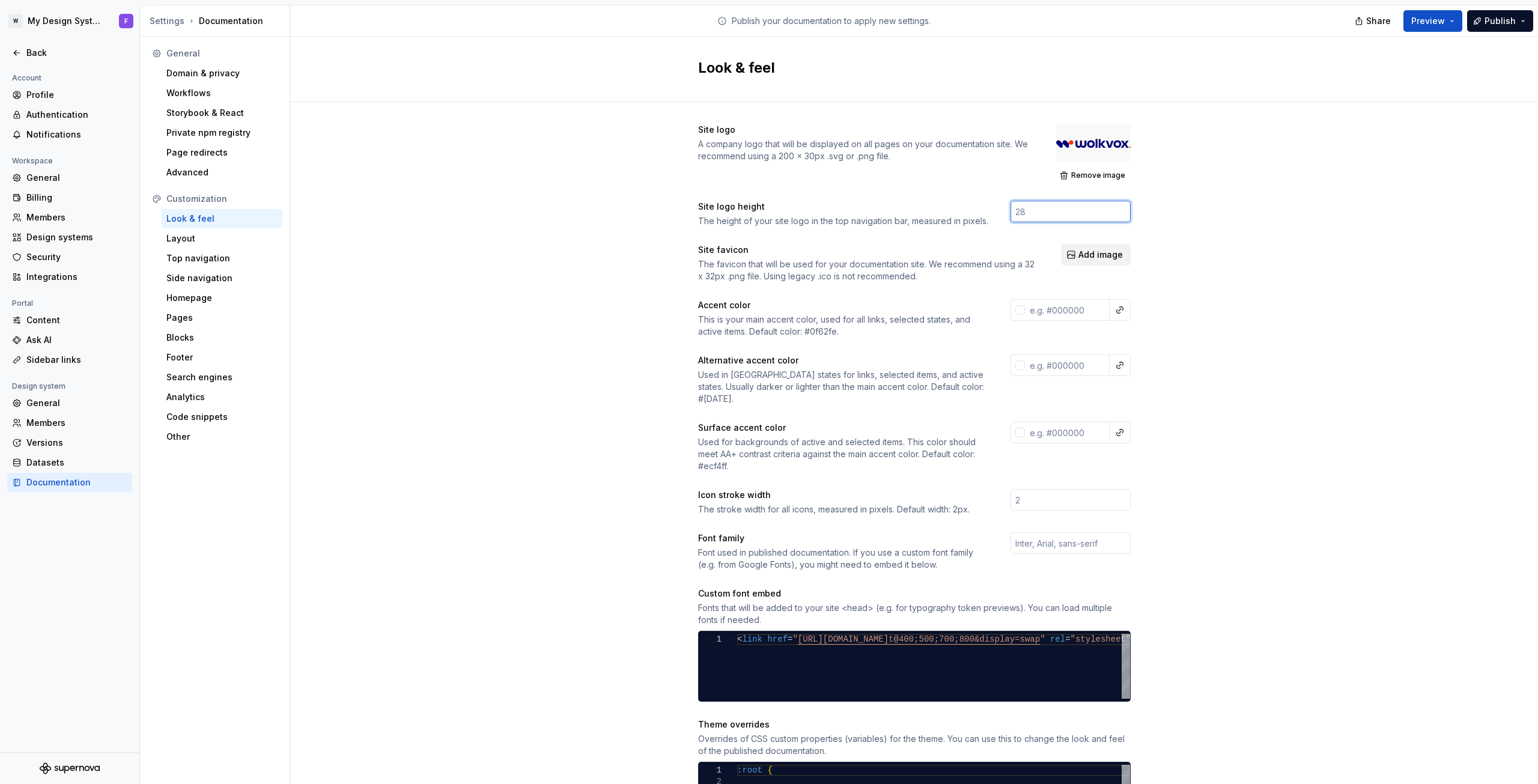
drag, startPoint x: 1026, startPoint y: 213, endPoint x: 1033, endPoint y: 210, distance: 7.6
click at [1033, 210] on input "number" at bounding box center [1070, 211] width 120 height 22
type input "30"
click at [964, 268] on div "The favicon that will be used for your documentation site. We recommend using a…" at bounding box center [869, 270] width 341 height 24
click at [1096, 249] on span "Add image" at bounding box center [1101, 255] width 45 height 12
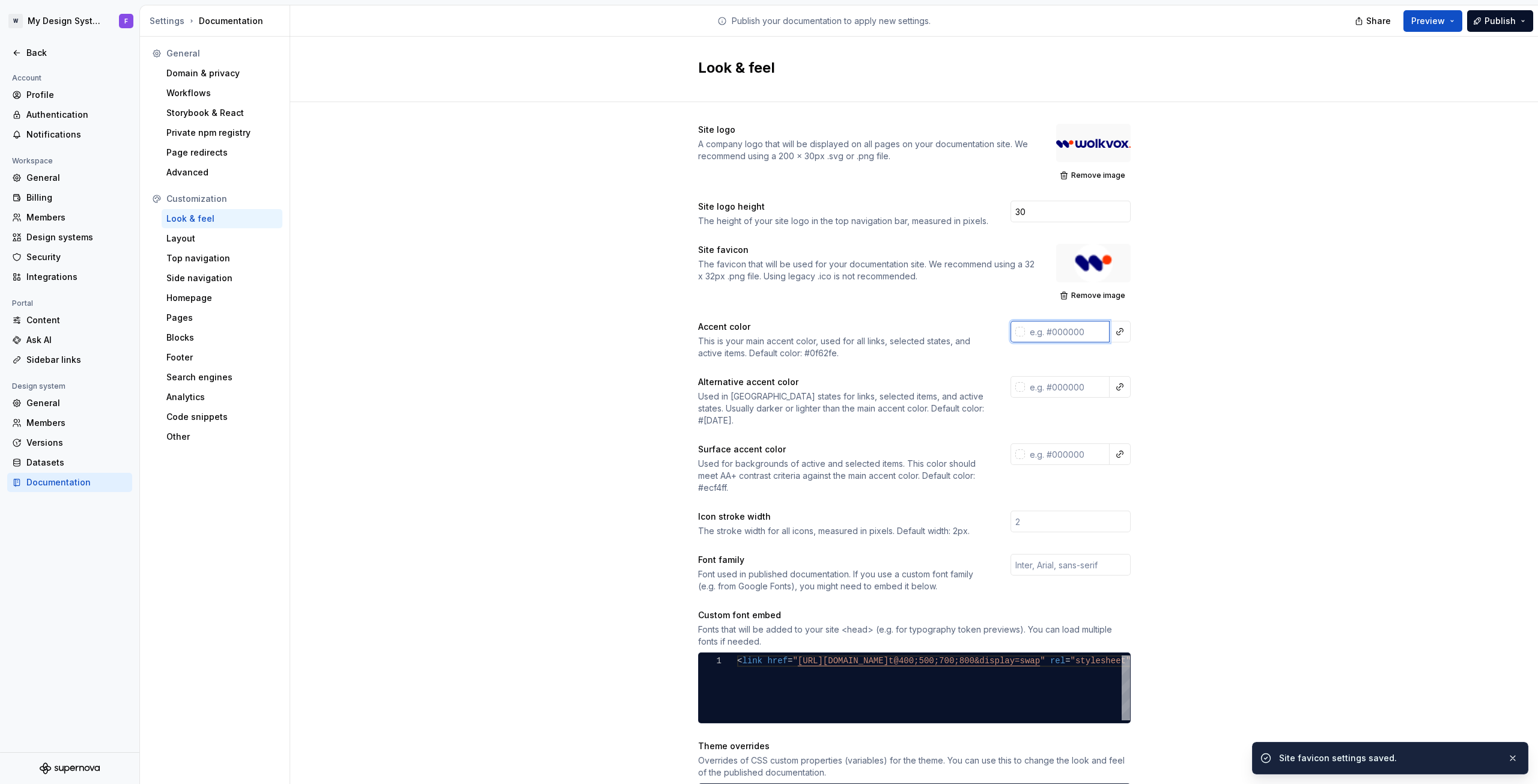
click at [1055, 334] on input "text" at bounding box center [1067, 332] width 85 height 22
click at [1054, 326] on input "text" at bounding box center [1067, 332] width 85 height 22
paste input "FF3300"
click at [1052, 391] on input "text" at bounding box center [1067, 387] width 85 height 22
type input "#ff3300ff"
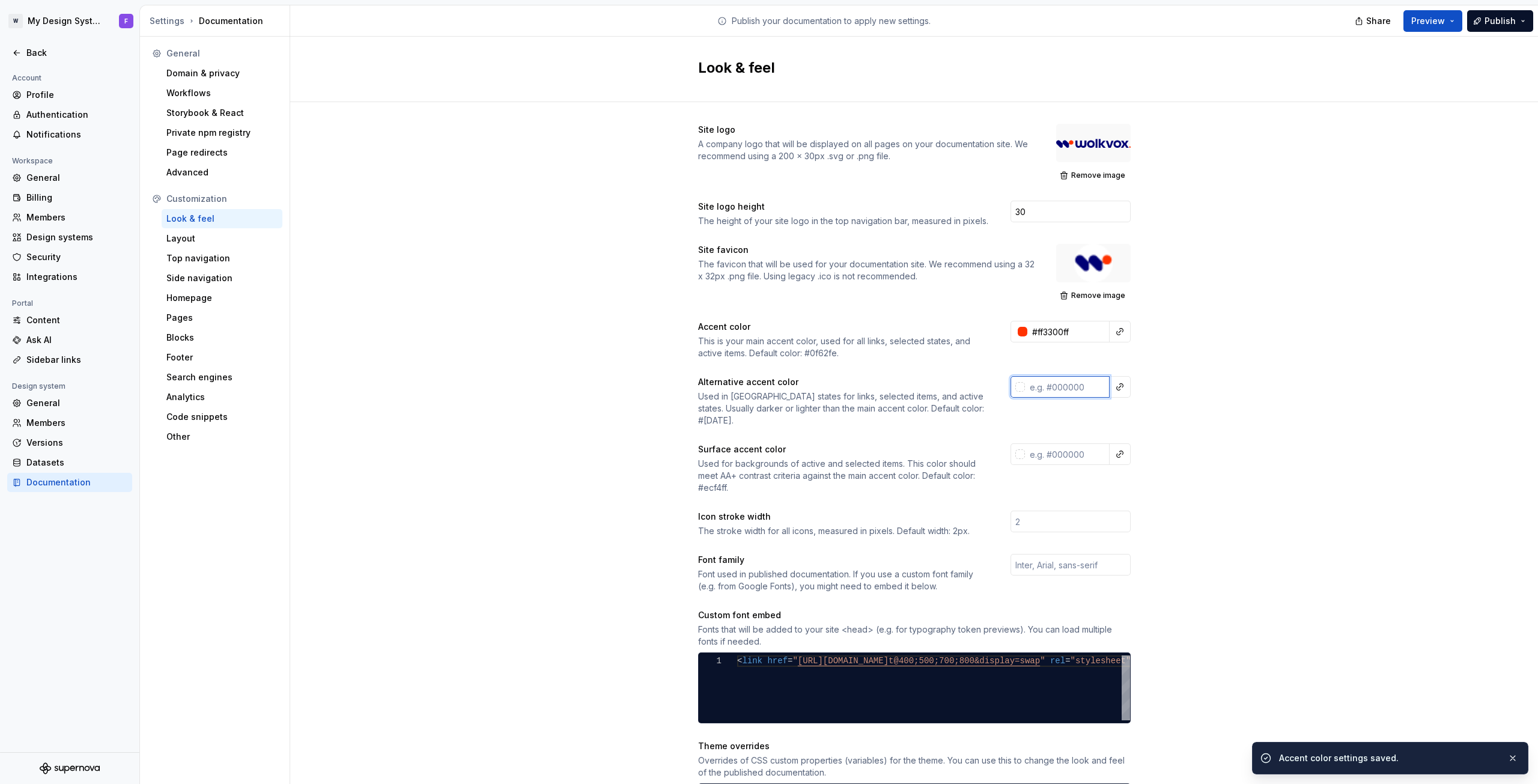
click at [1043, 384] on input "text" at bounding box center [1067, 387] width 85 height 22
click at [1050, 380] on input "text" at bounding box center [1067, 387] width 85 height 22
paste input "DD2B00"
type input "#DD2B00FF"
click at [1073, 443] on input "text" at bounding box center [1067, 454] width 85 height 22
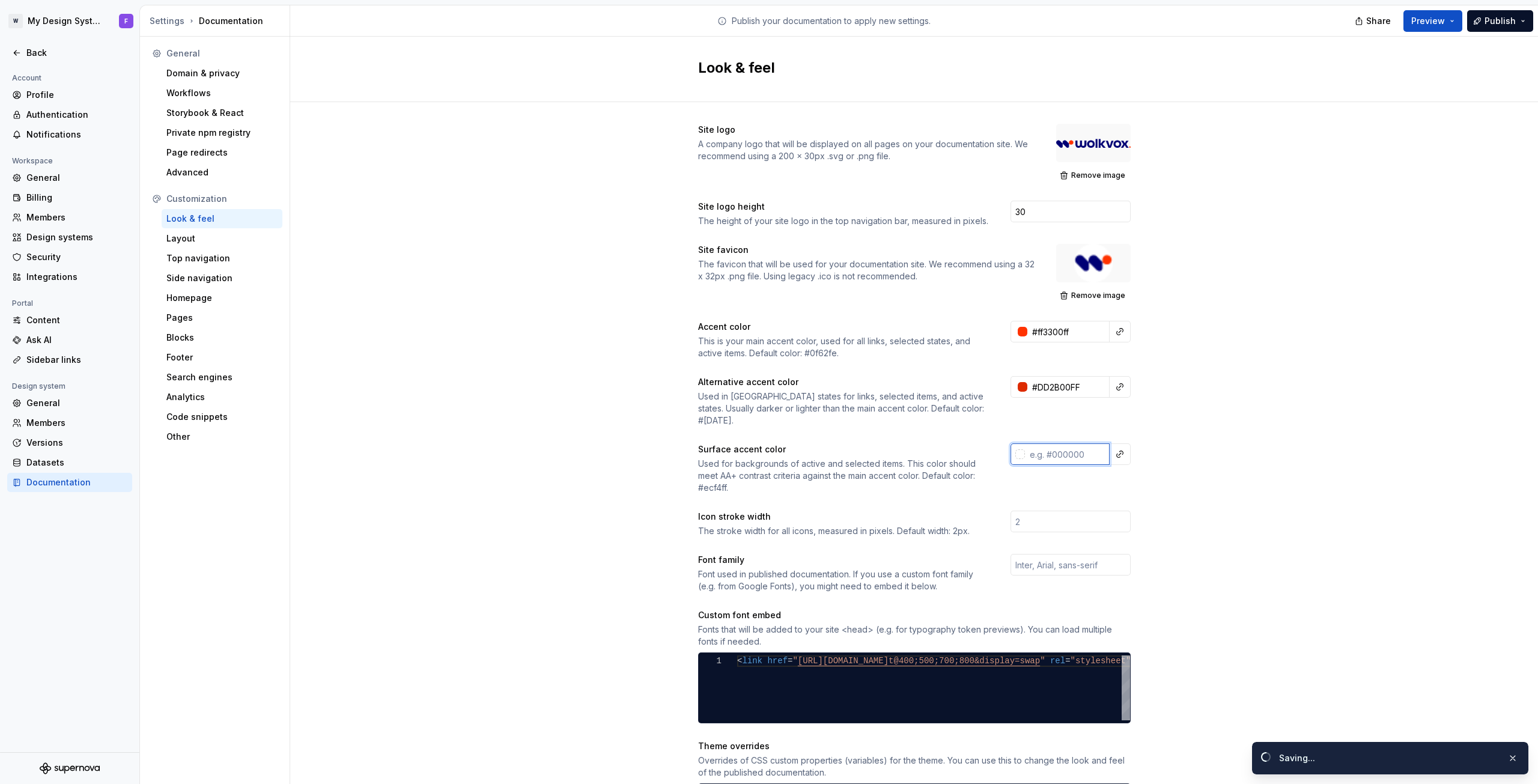
paste input "F5F5F5"
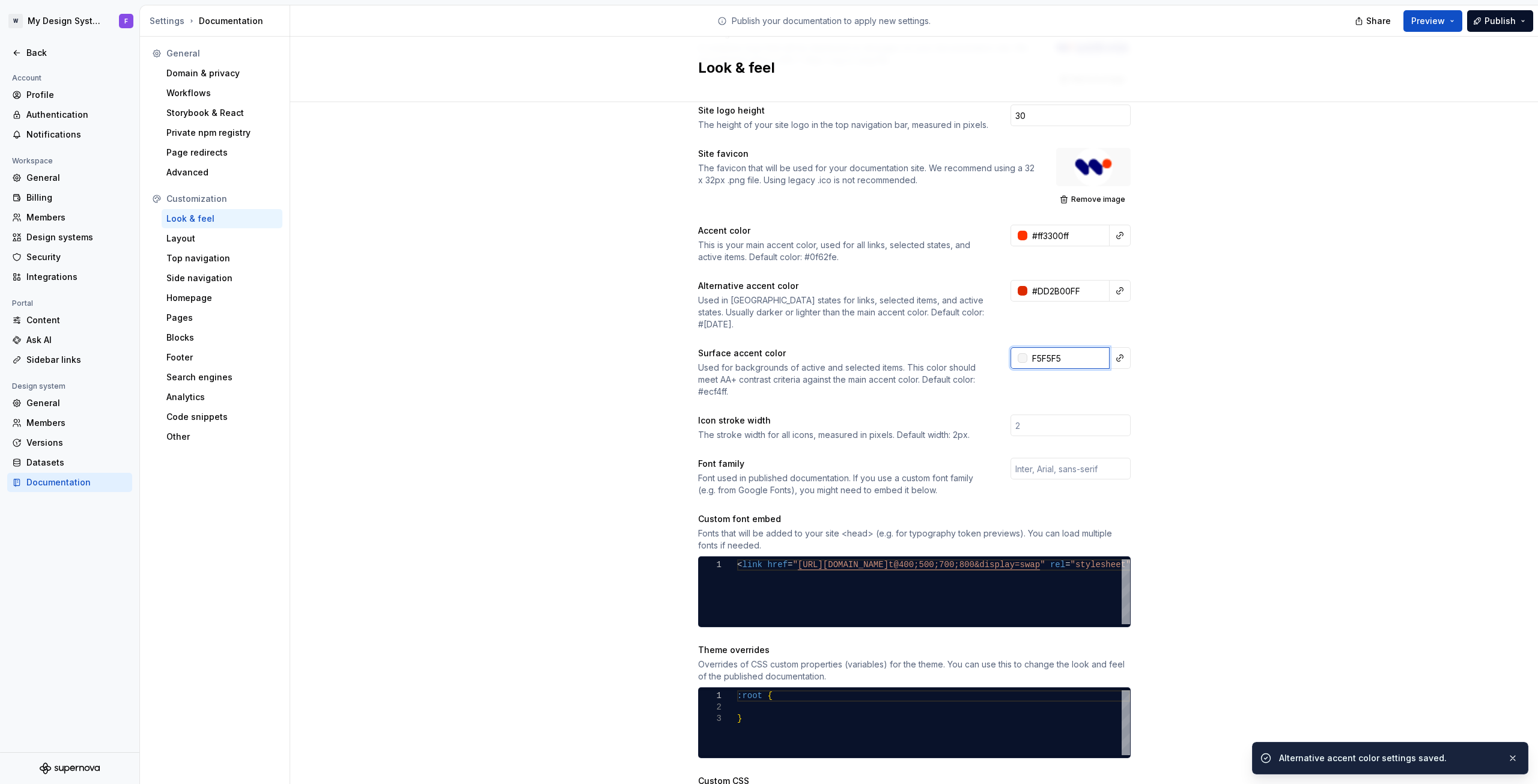
scroll to position [100, 0]
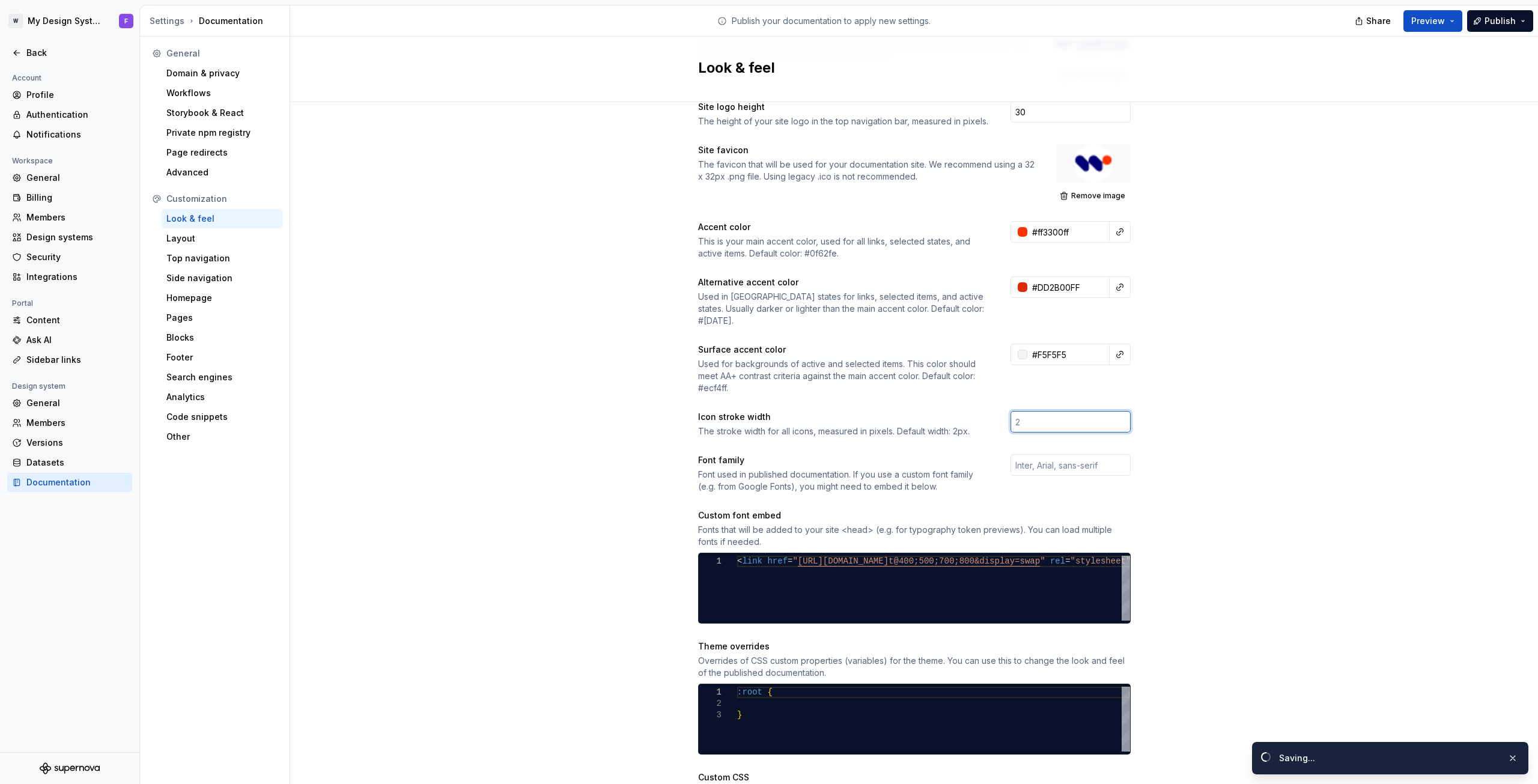
click at [1029, 412] on input "number" at bounding box center [1070, 422] width 120 height 22
type input "#f5f5f5ff"
type input "1.2"
click at [1027, 455] on input "text" at bounding box center [1070, 465] width 120 height 22
type input "D"
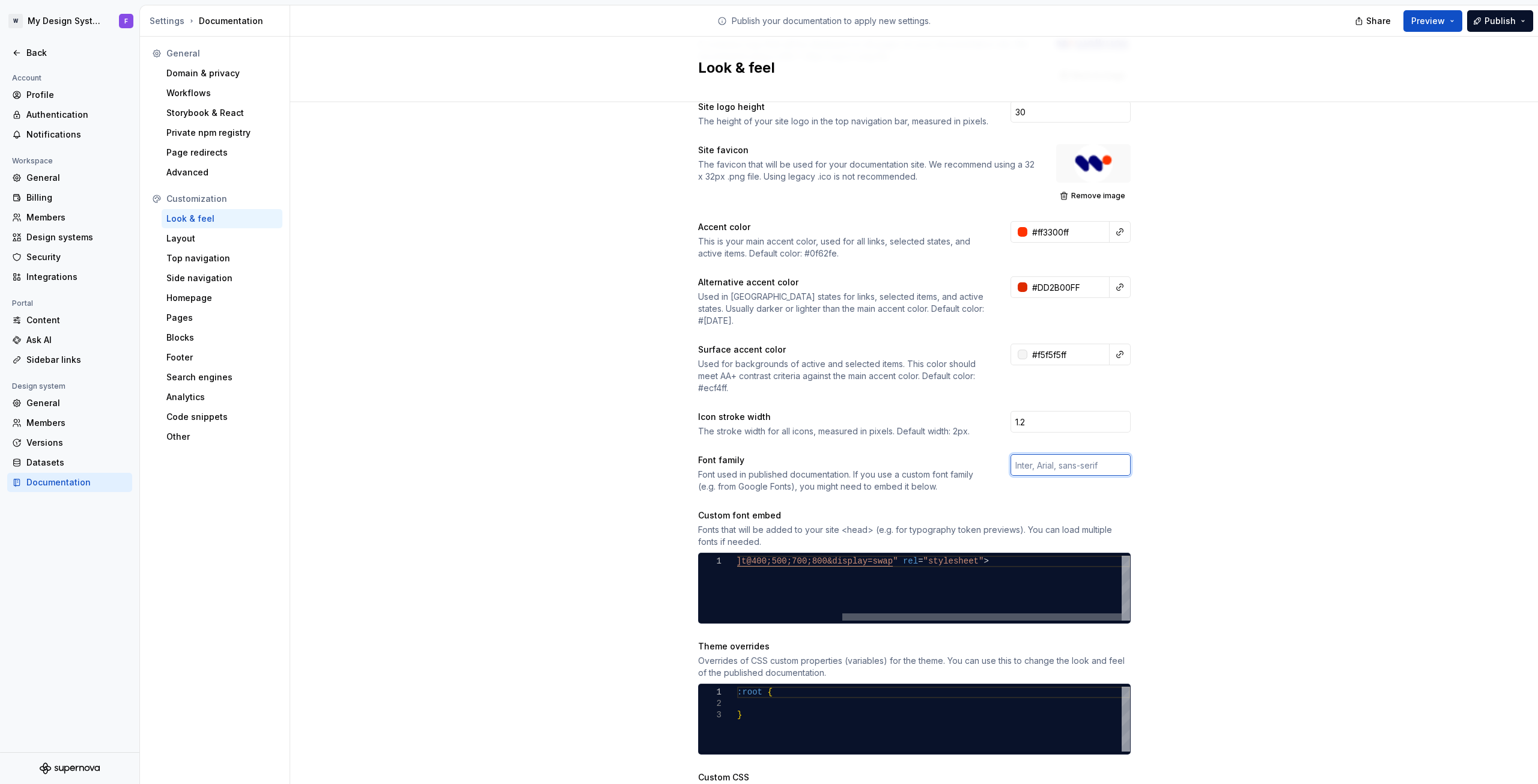
click at [1063, 613] on div at bounding box center [982, 617] width 280 height 7
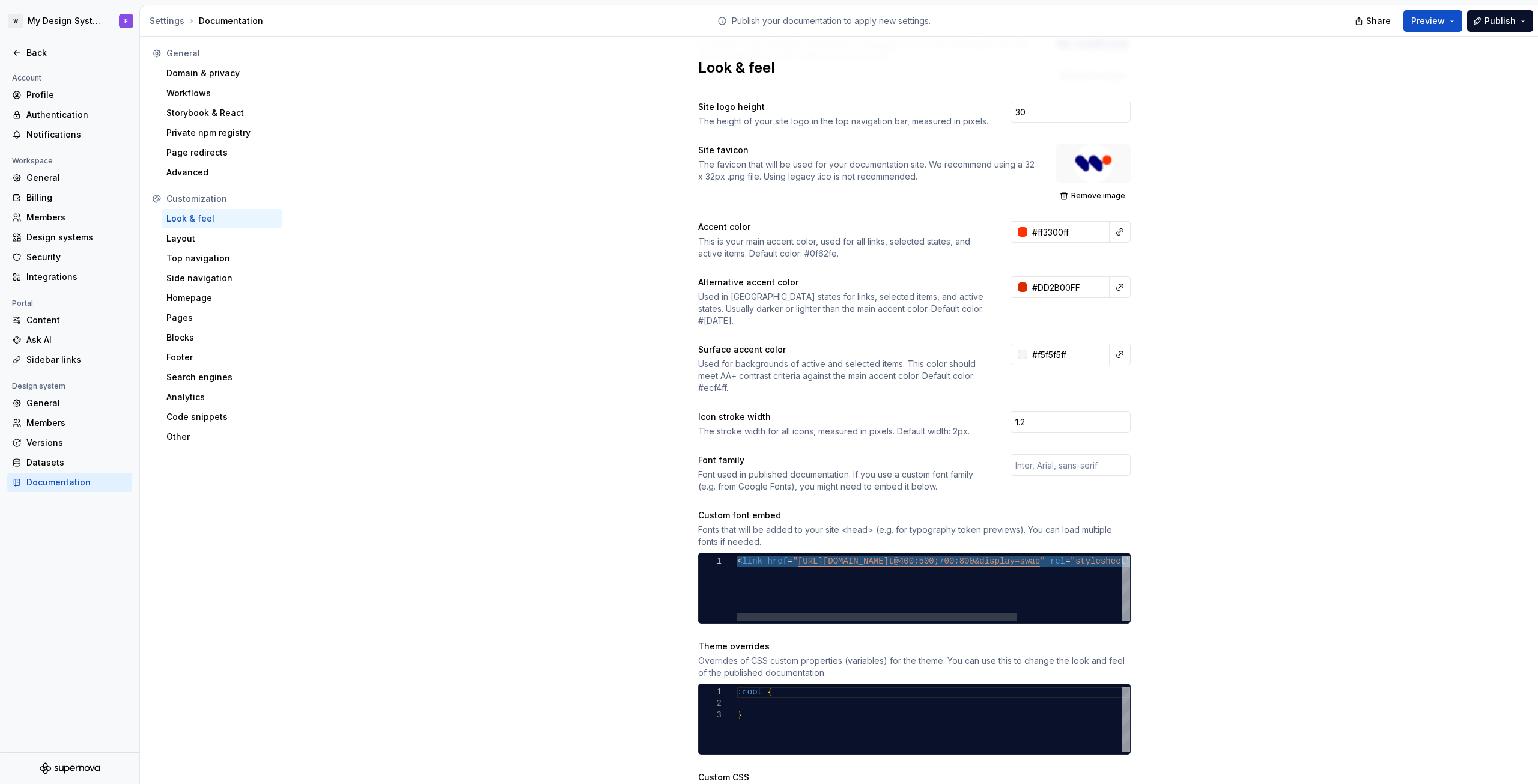
drag, startPoint x: 1063, startPoint y: 556, endPoint x: 636, endPoint y: 550, distance: 427.0
click at [738, 556] on div "< link href = " [URL][DOMAIN_NAME] t@400;500;700;800&display=swap " rel = "styl…" at bounding box center [1008, 588] width 540 height 65
click at [754, 556] on div "< link href = " [URL][DOMAIN_NAME] t@400;500;700;800&display=swap " rel = "styl…" at bounding box center [1008, 588] width 540 height 65
click at [749, 556] on div "< link href = " [URL][DOMAIN_NAME] t@400;500;700;800&display=swap " rel = "styl…" at bounding box center [1008, 588] width 540 height 65
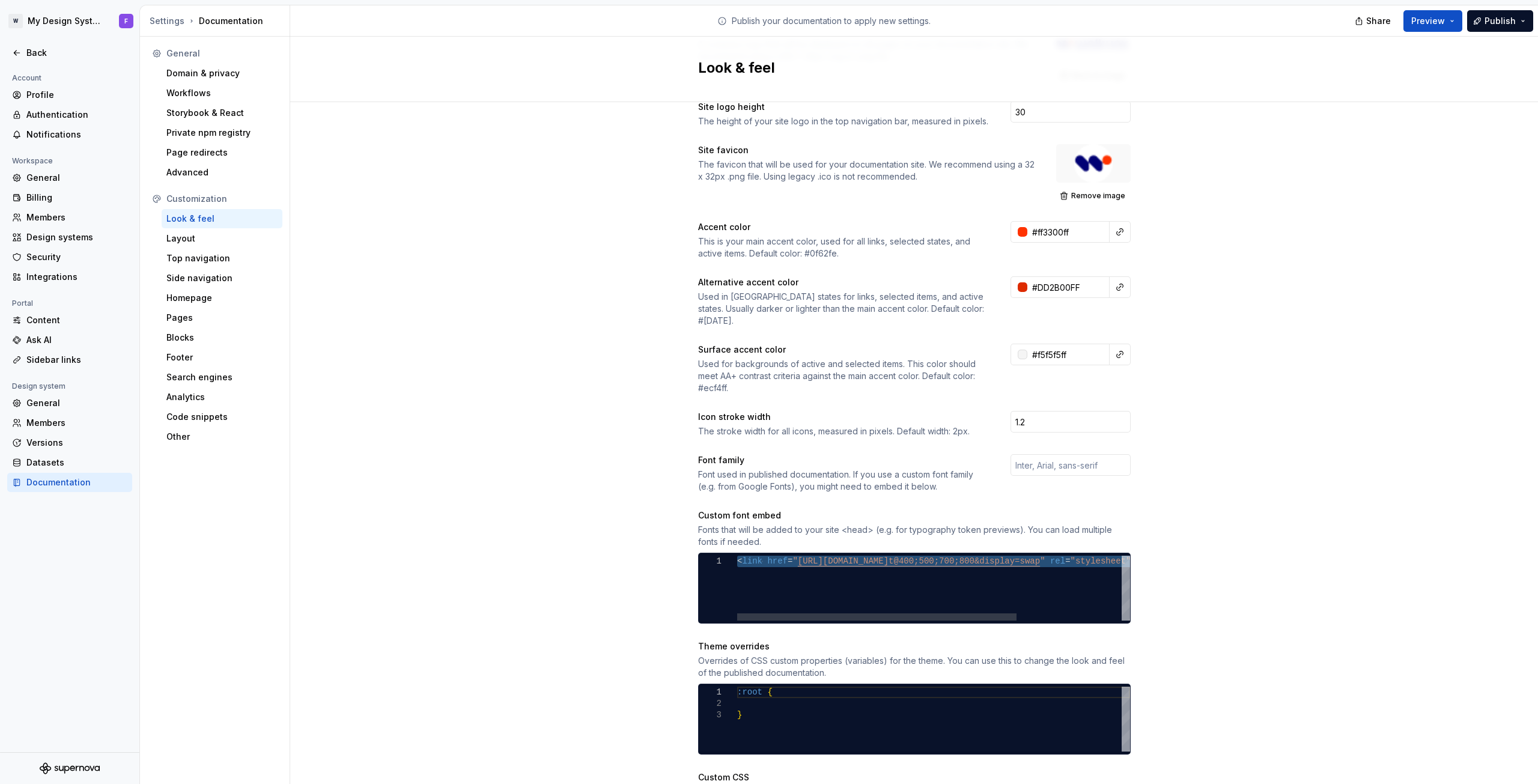
click at [749, 556] on div "< link href = " [URL][DOMAIN_NAME] t@400;500;700;800&display=swap " rel = "styl…" at bounding box center [1008, 588] width 540 height 65
type textarea "**********"
type textarea "******* ** *"
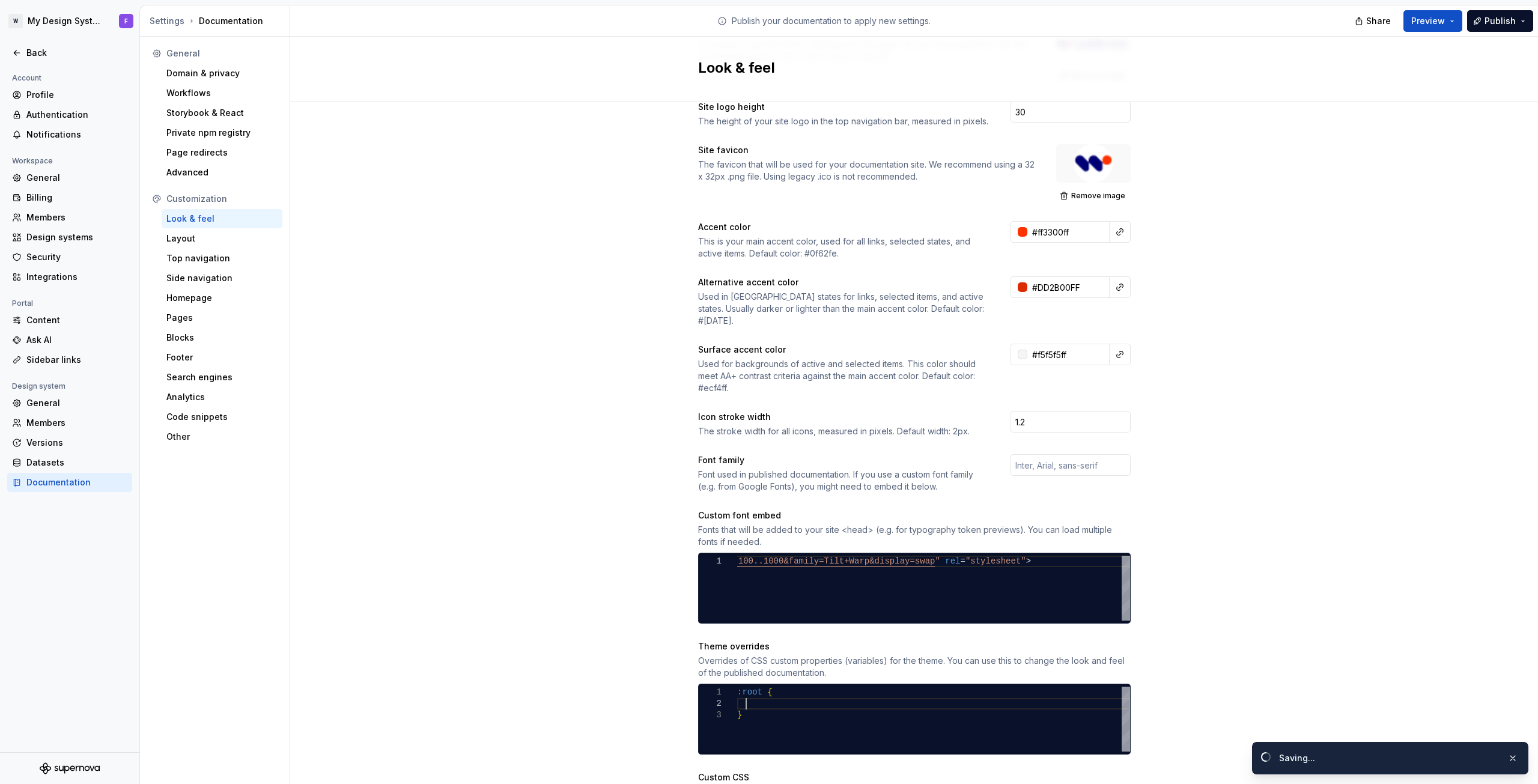
click at [769, 693] on div ":root { }" at bounding box center [934, 719] width 393 height 65
click at [765, 691] on div ":root { }" at bounding box center [934, 719] width 393 height 65
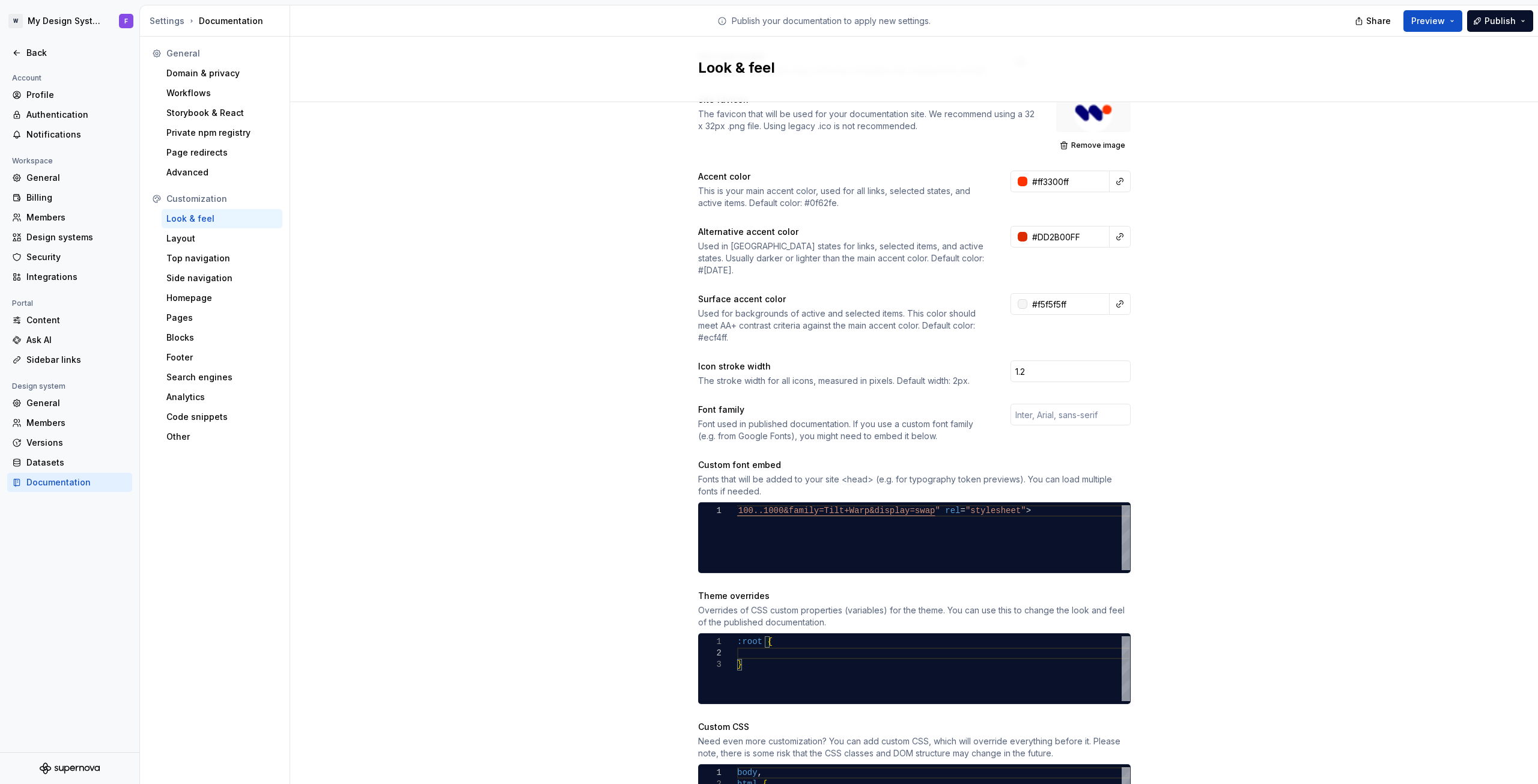
scroll to position [227, 0]
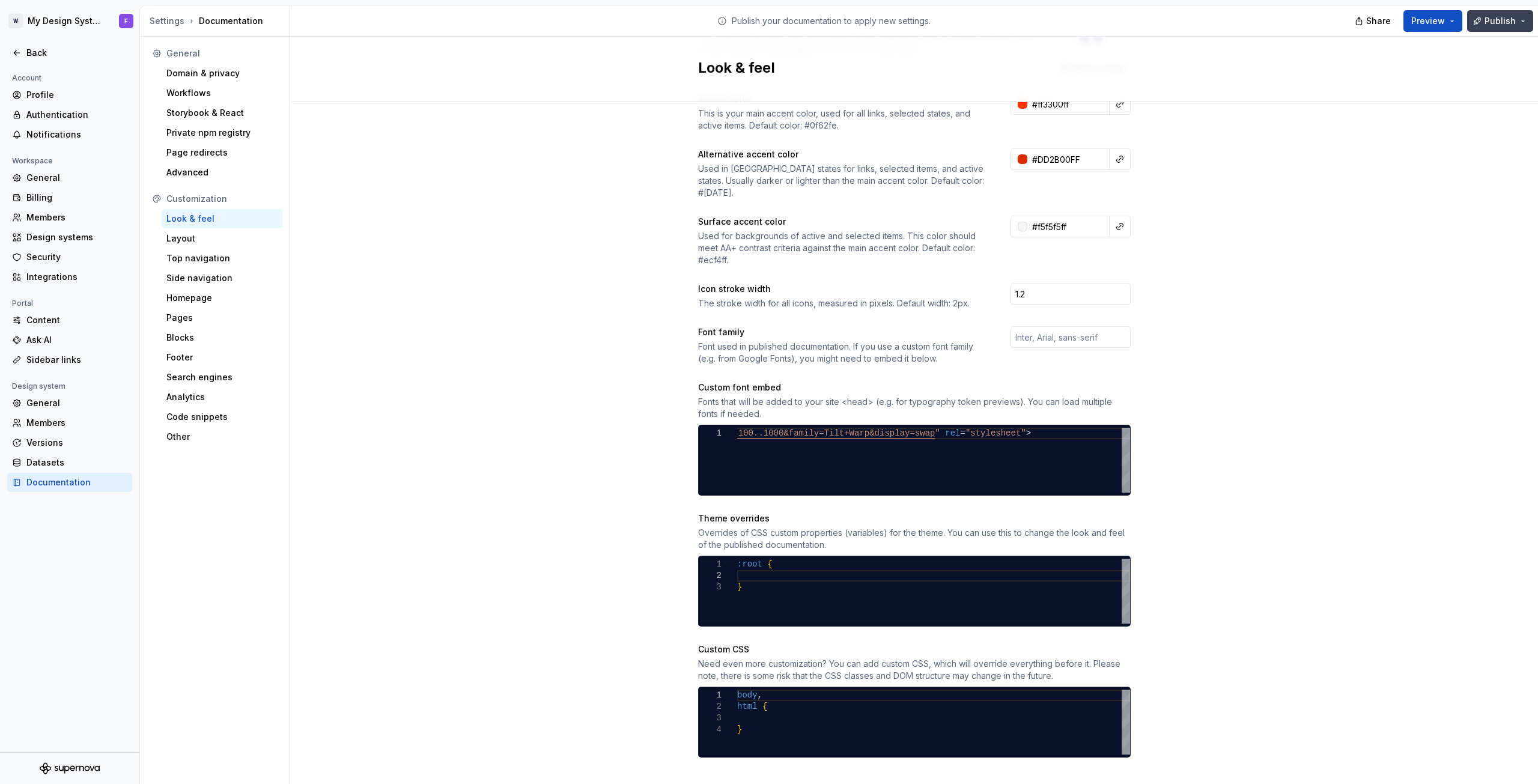
click at [1497, 24] on span "Publish" at bounding box center [1500, 21] width 31 height 12
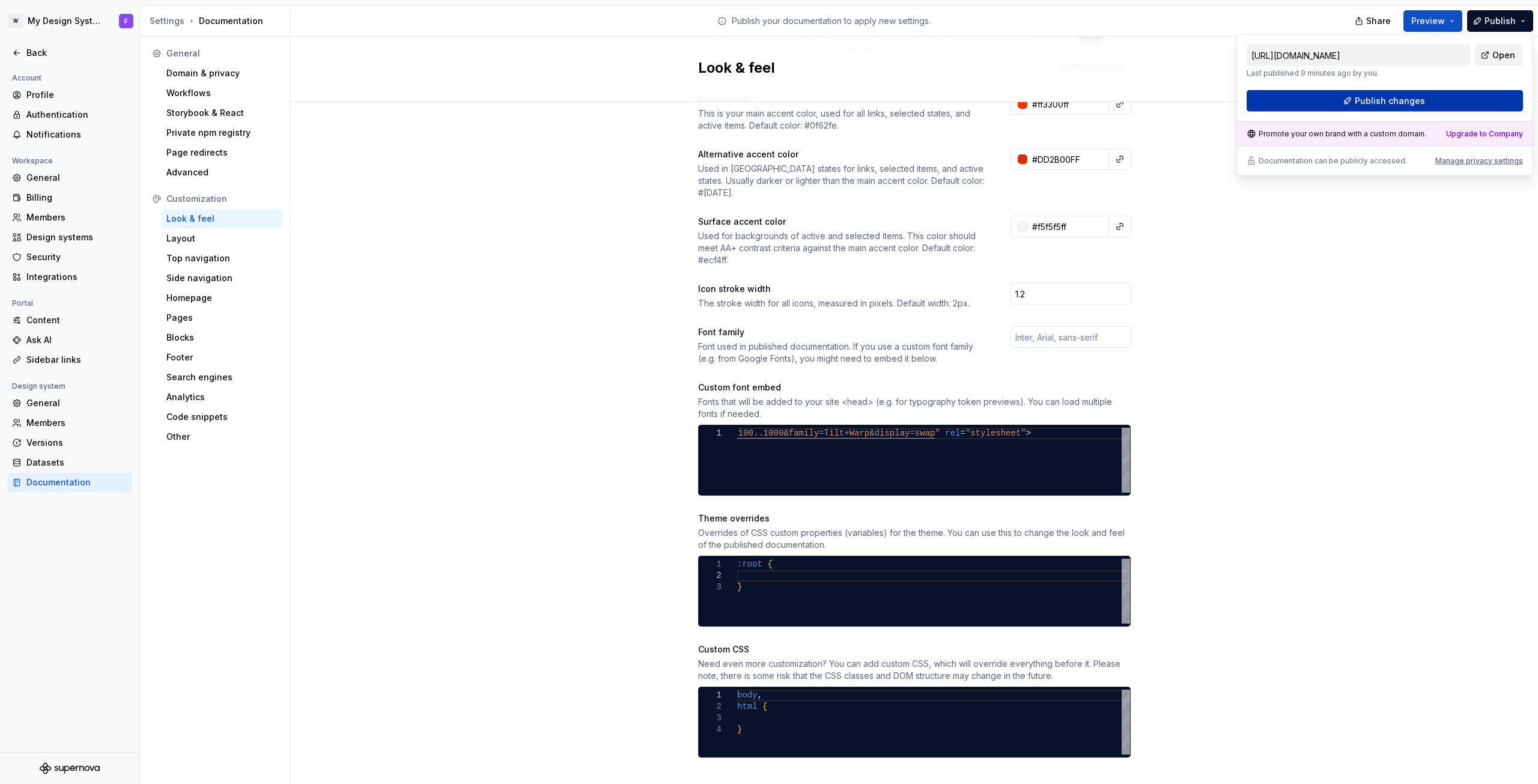
click at [1415, 104] on span "Publish changes" at bounding box center [1390, 101] width 70 height 12
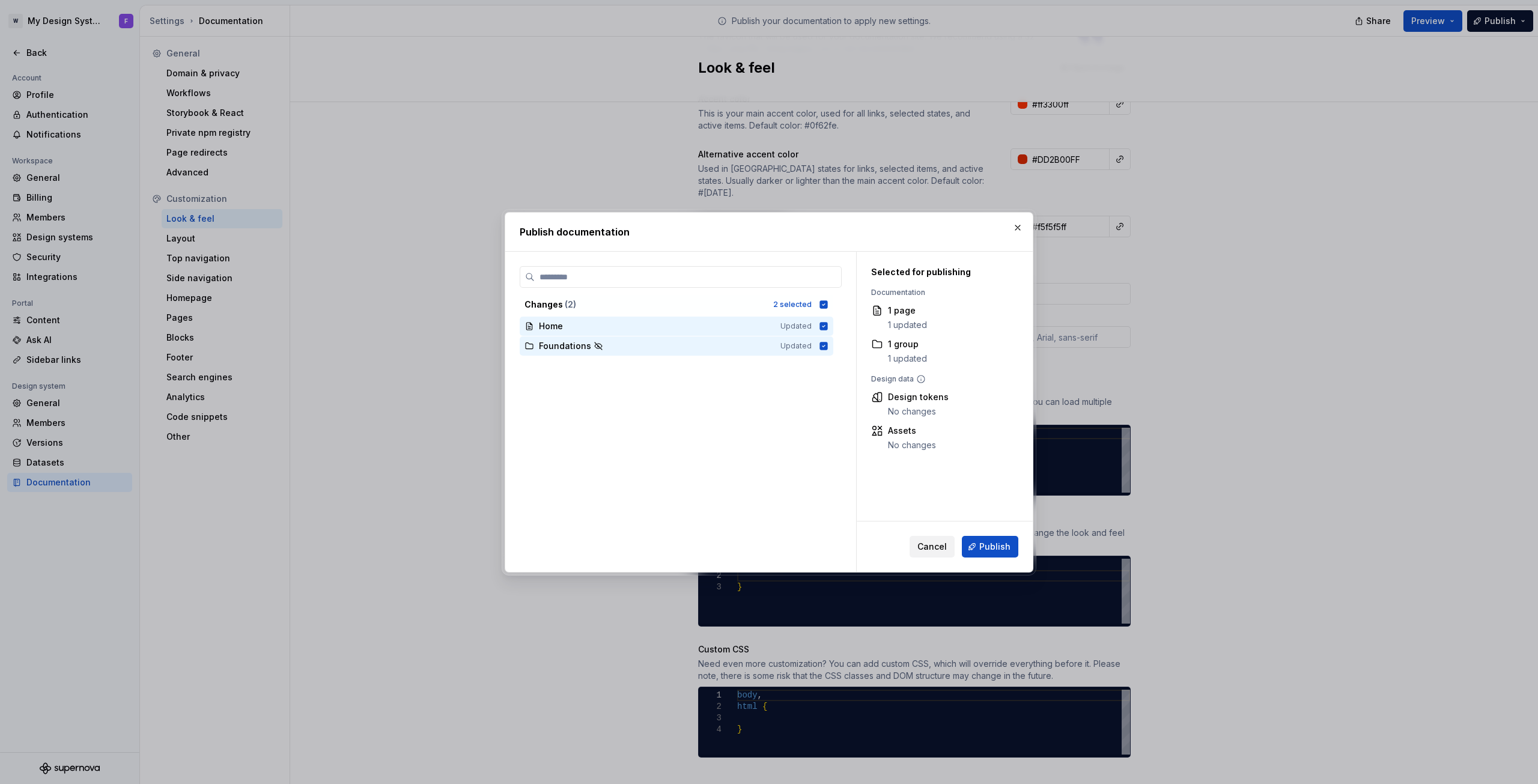
drag, startPoint x: 941, startPoint y: 544, endPoint x: 956, endPoint y: 517, distance: 30.9
click at [939, 544] on span "Cancel" at bounding box center [932, 547] width 29 height 12
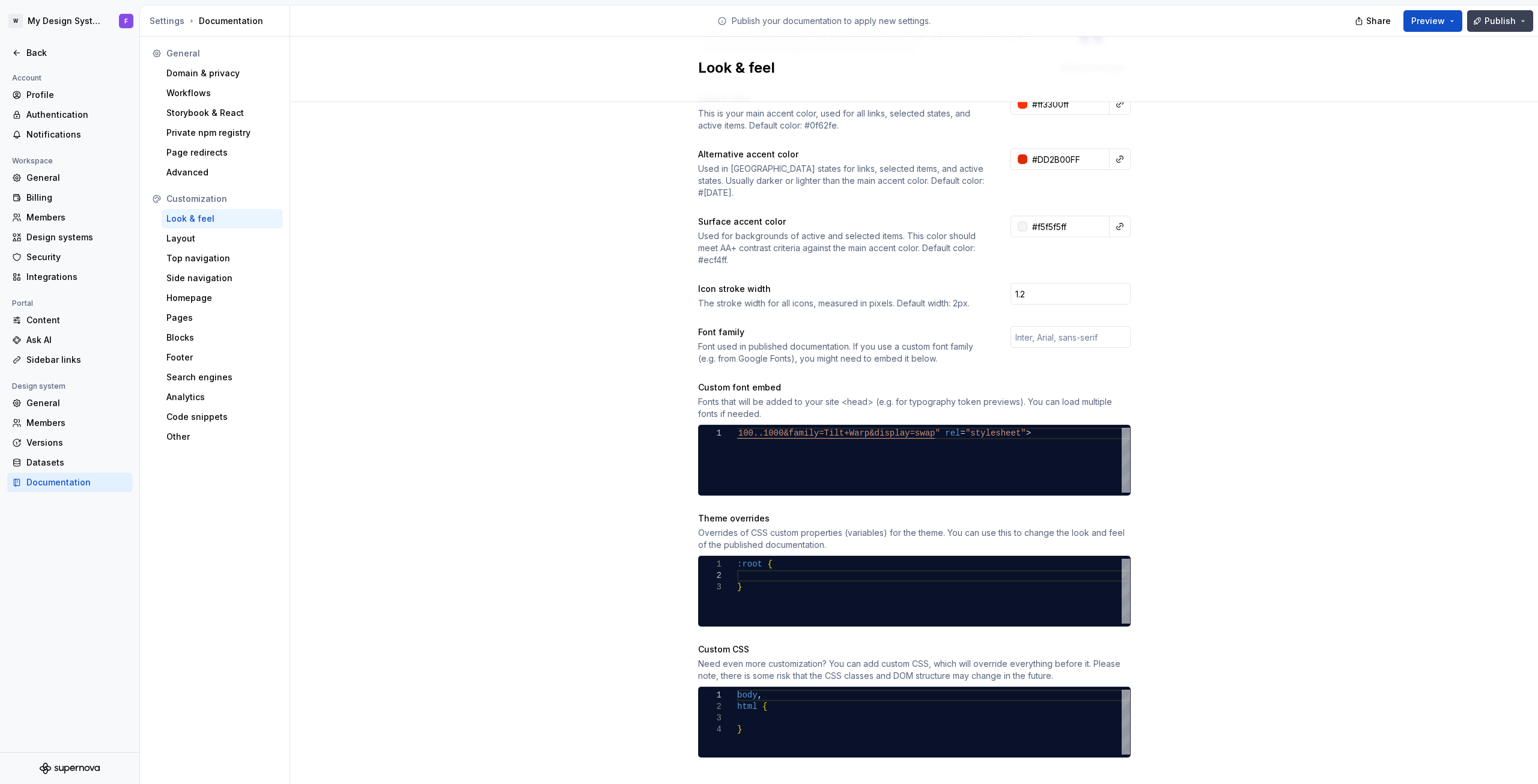
click at [1524, 19] on button "Publish" at bounding box center [1501, 21] width 66 height 22
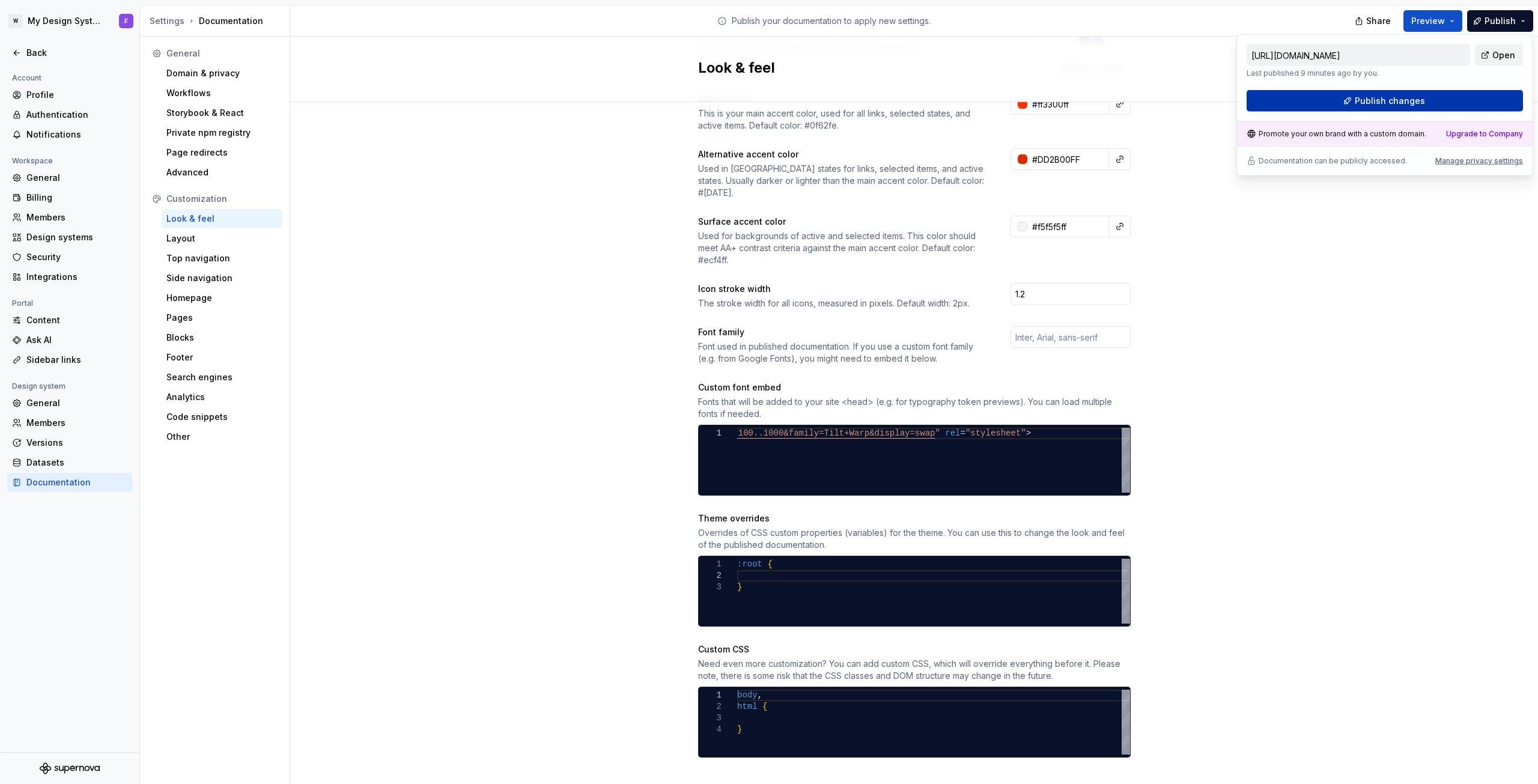
click at [1394, 105] on span "Publish changes" at bounding box center [1390, 101] width 70 height 12
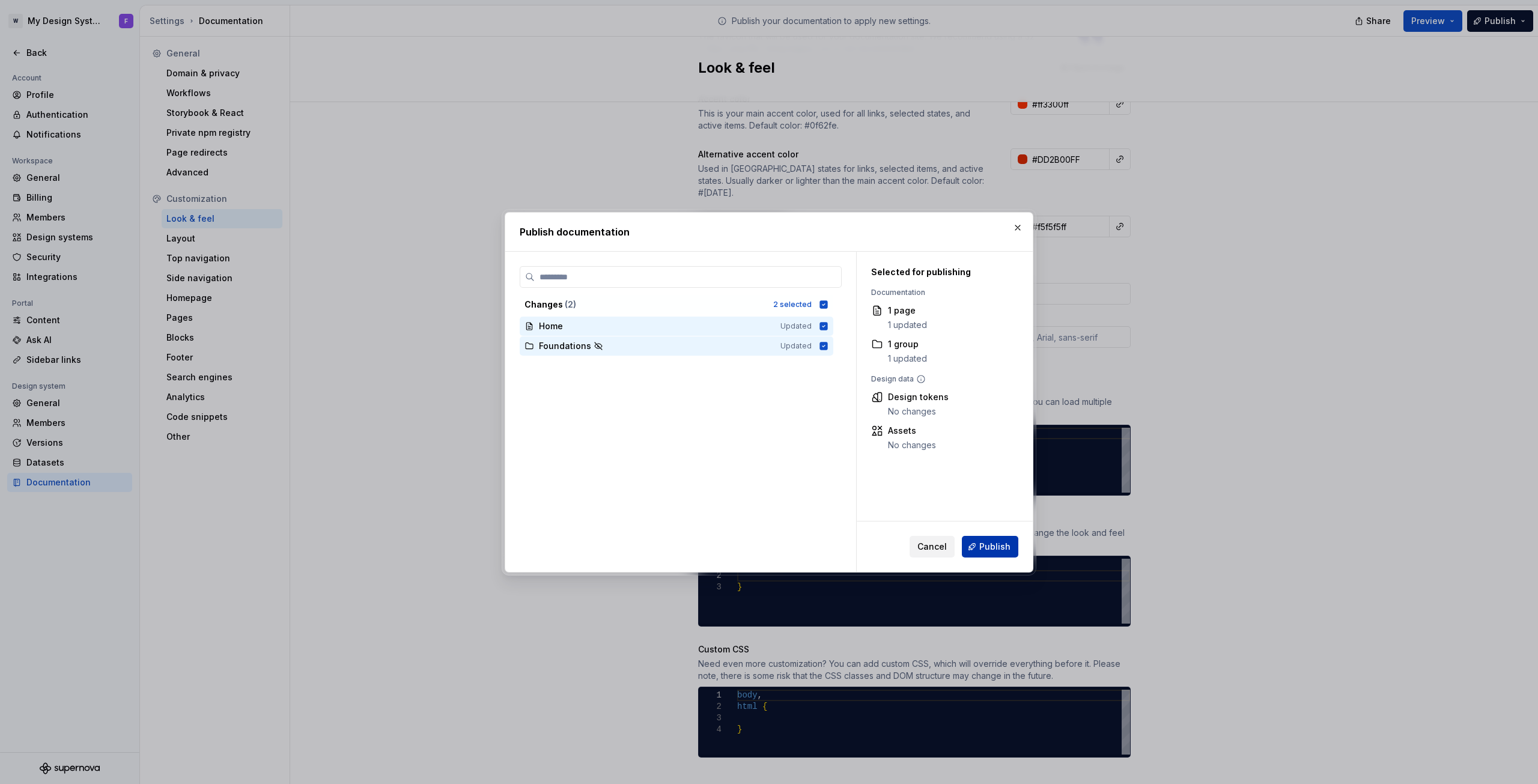
click at [982, 550] on span "Publish" at bounding box center [995, 547] width 31 height 12
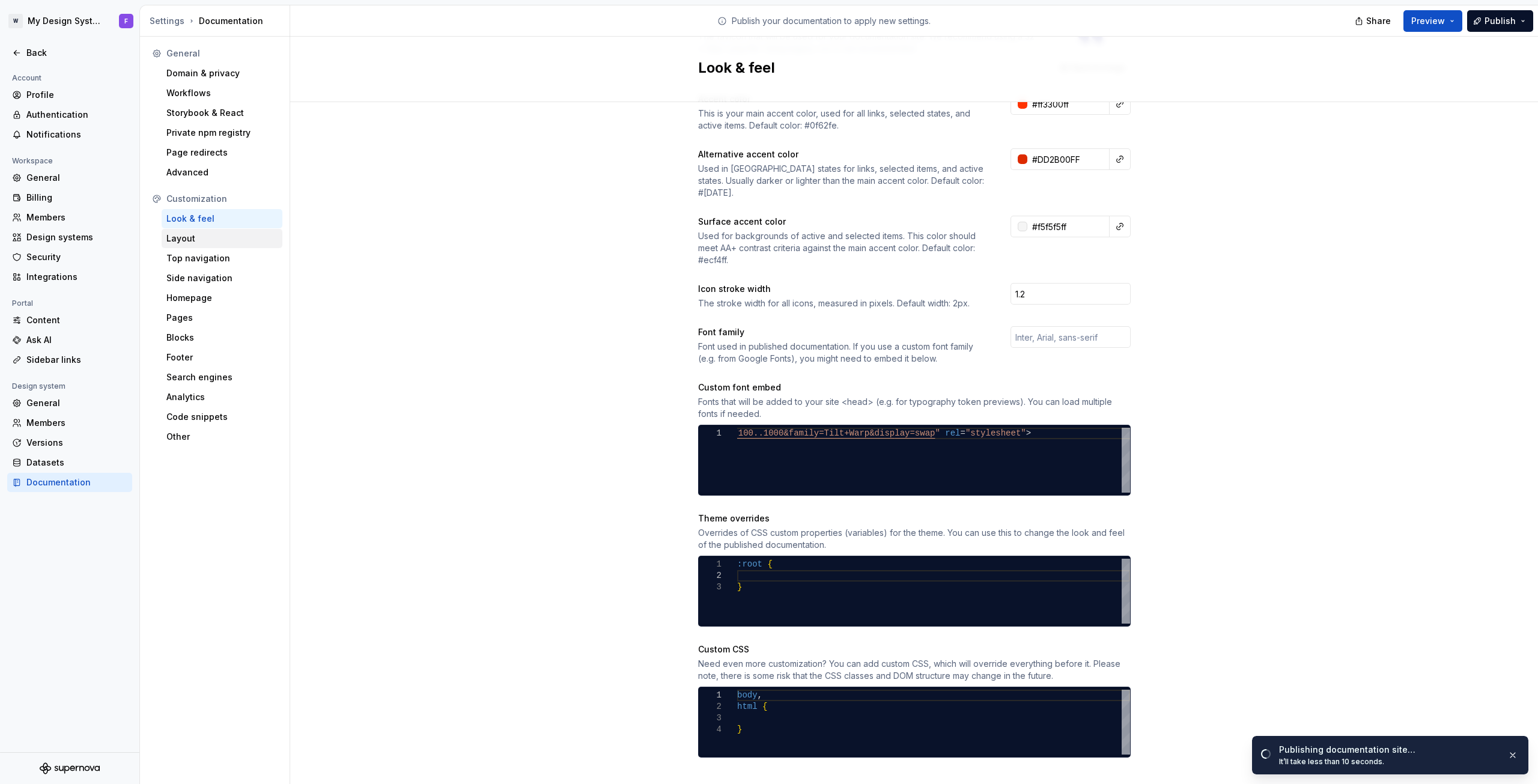
click at [189, 240] on div "Layout" at bounding box center [222, 238] width 111 height 12
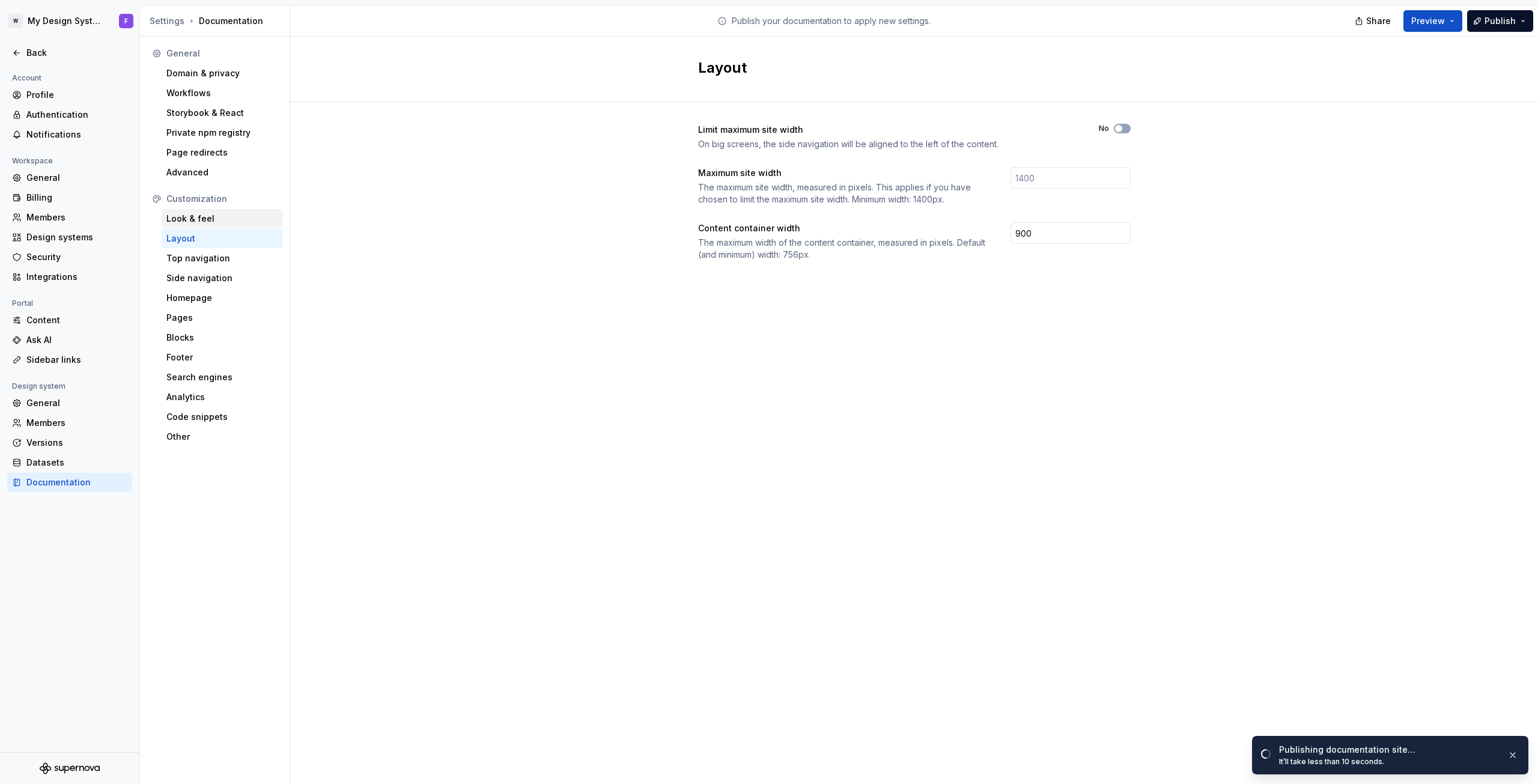
click at [191, 221] on div "Look & feel" at bounding box center [222, 219] width 111 height 12
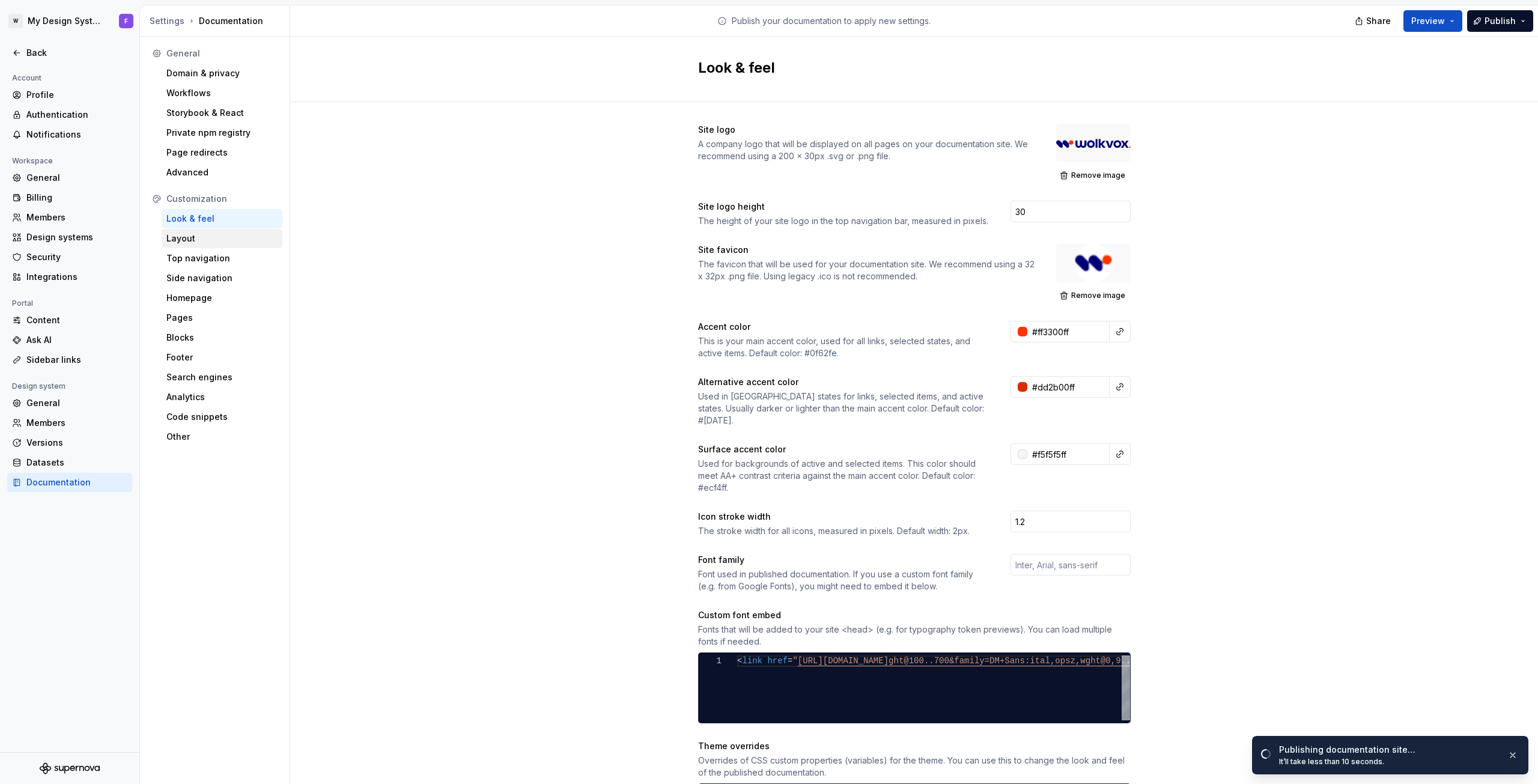
click at [191, 237] on div "Layout" at bounding box center [222, 238] width 111 height 12
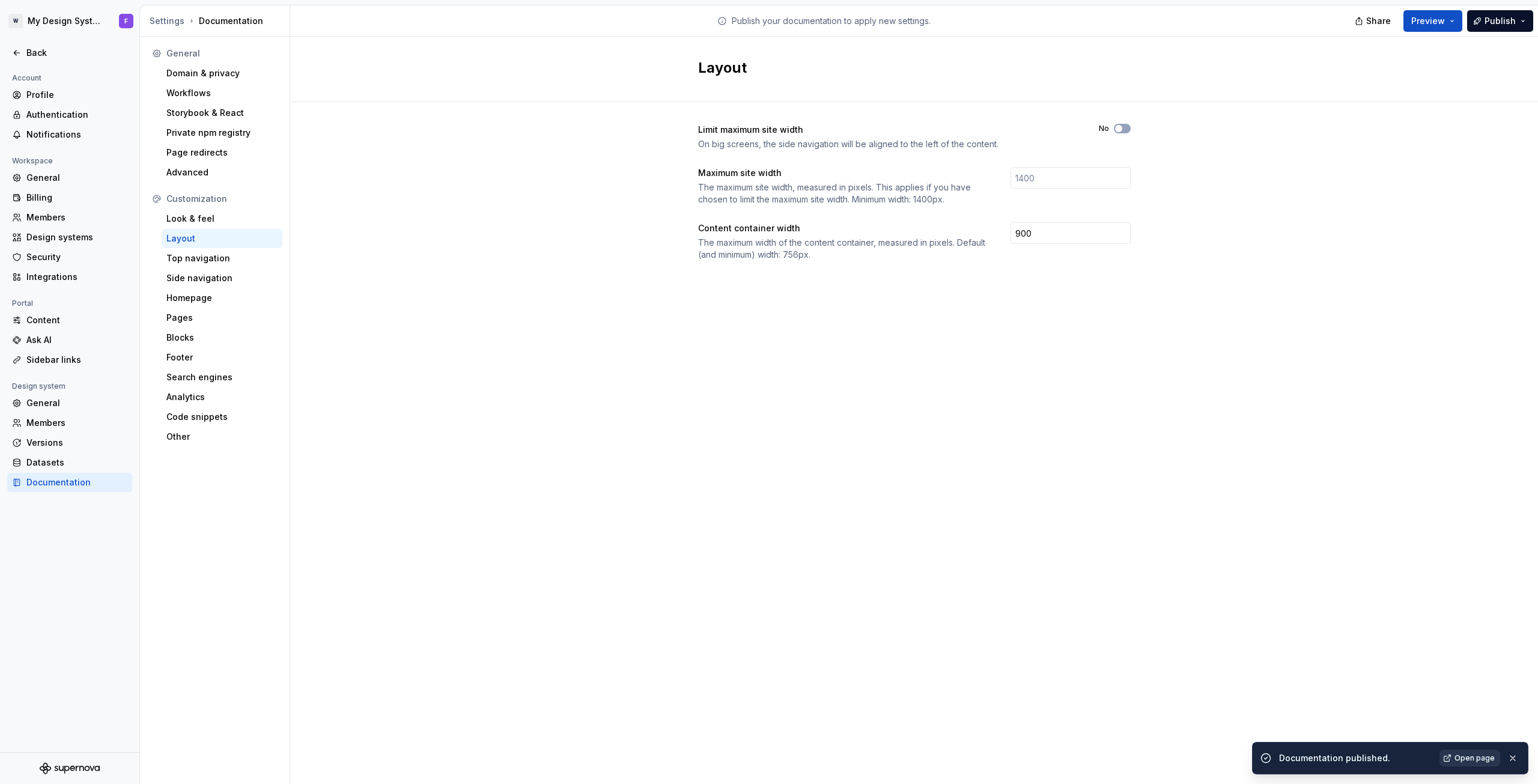
click at [1476, 758] on span "Open page" at bounding box center [1474, 758] width 40 height 9
